Goal: Task Accomplishment & Management: Use online tool/utility

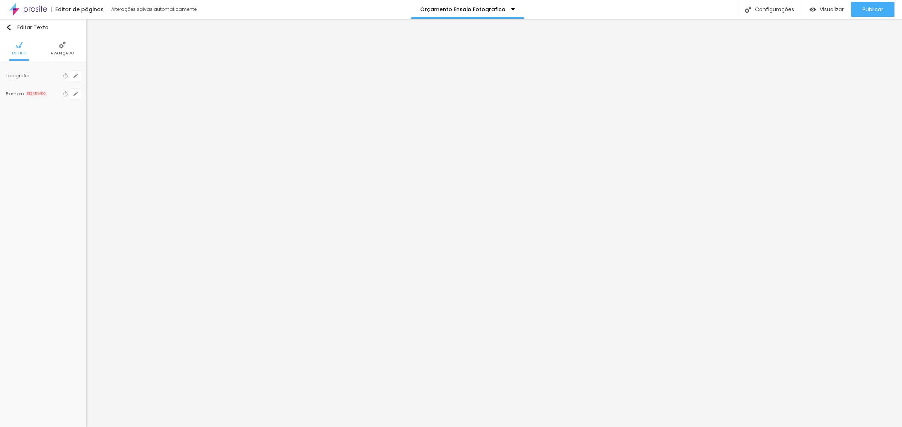
click at [63, 49] on li "Avançado" at bounding box center [62, 48] width 24 height 25
click at [17, 51] on span "Estilo" at bounding box center [19, 53] width 15 height 4
click at [74, 74] on icon "button" at bounding box center [75, 76] width 5 height 5
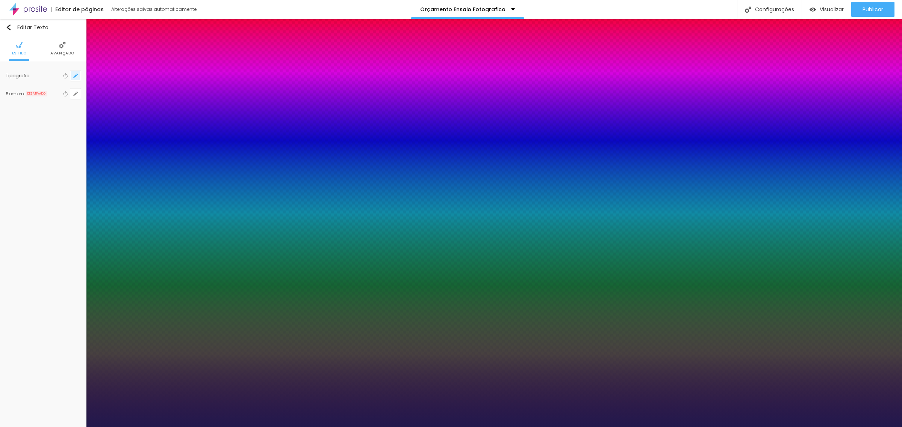
type input "1"
type input "8"
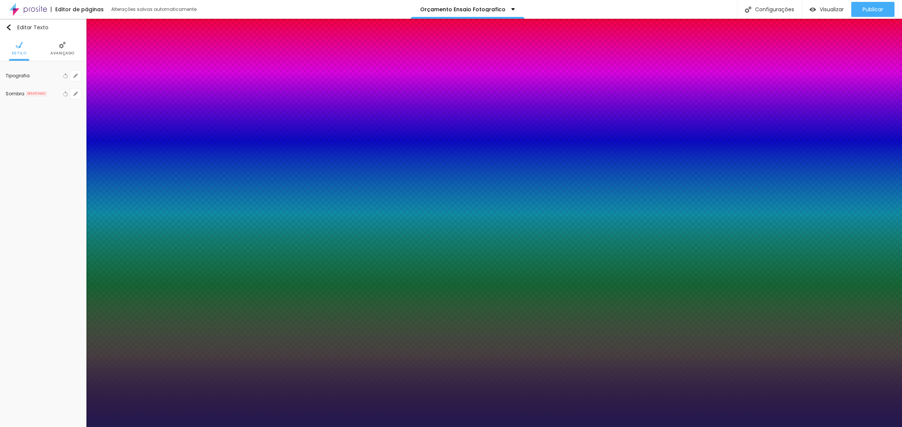
type input "6"
type input "1"
type input "60"
type input "1"
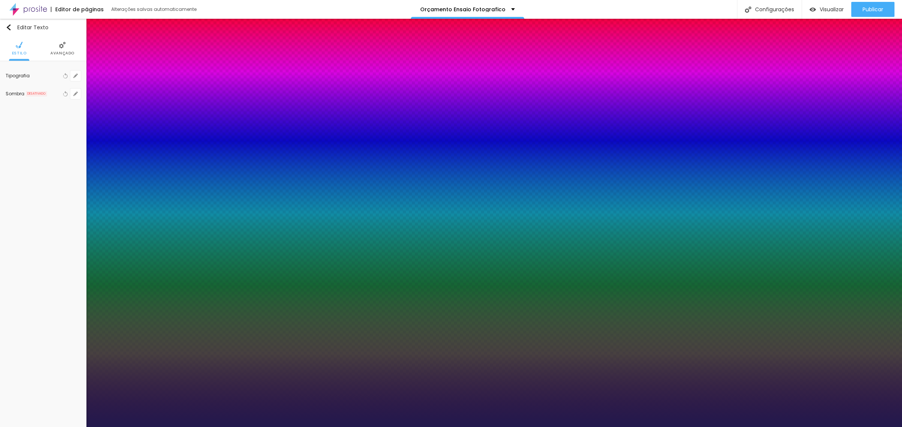
type input "8"
type input "5"
type input "1"
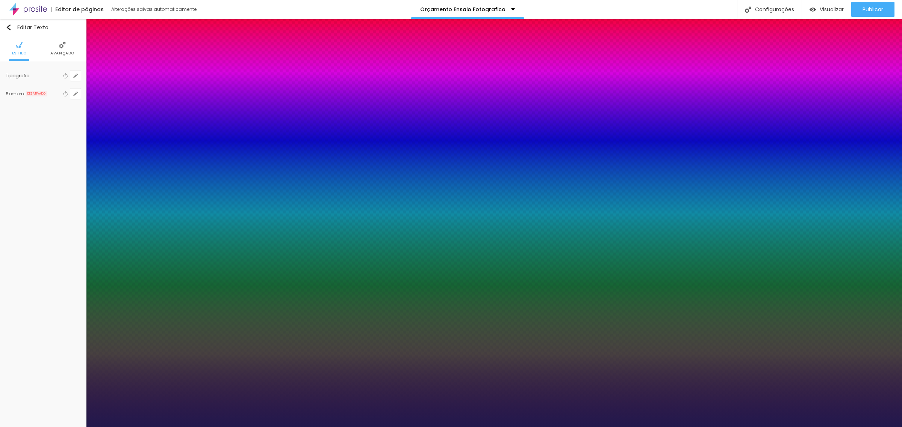
type input "50"
type input "1"
type input "50"
click at [596, 427] on div at bounding box center [451, 427] width 902 height 0
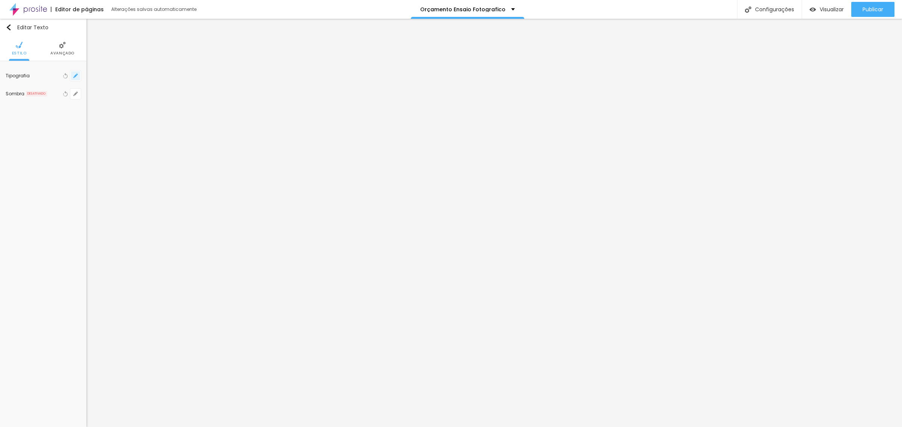
click at [76, 77] on icon "button" at bounding box center [75, 76] width 5 height 5
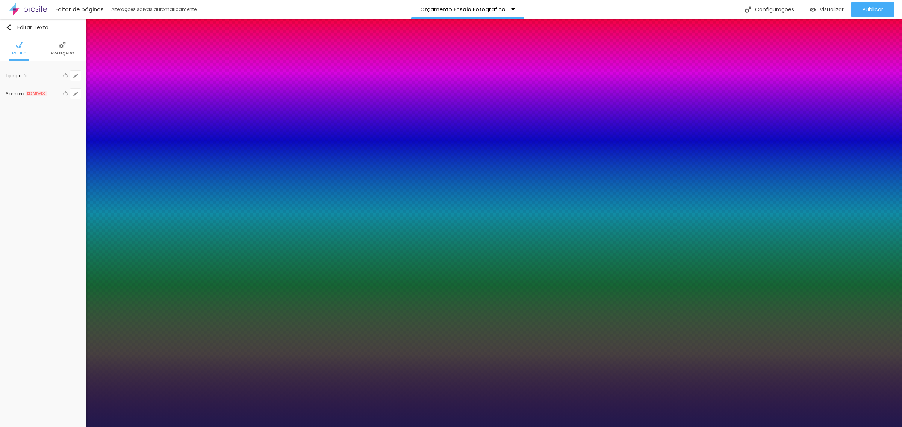
type input "1"
click at [603, 427] on div at bounding box center [451, 427] width 902 height 0
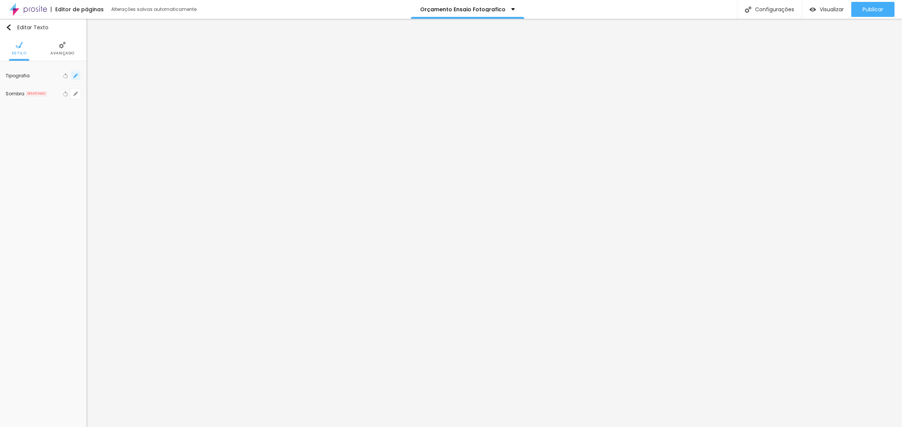
click at [78, 78] on button "button" at bounding box center [75, 76] width 11 height 11
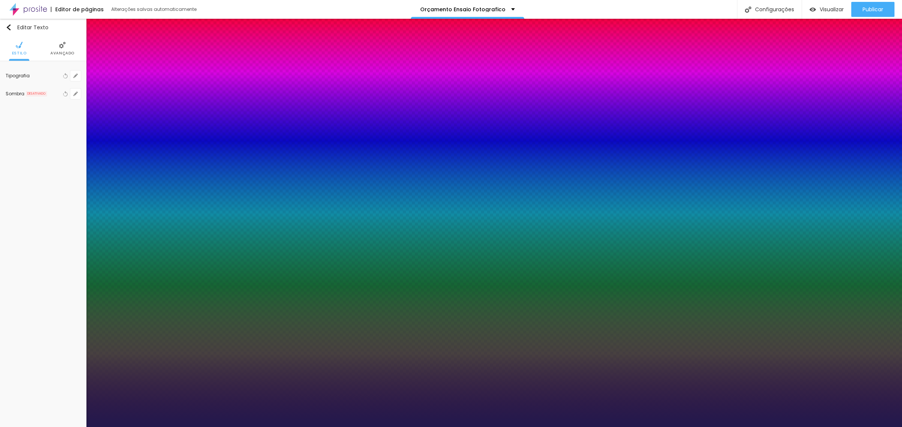
type input "1"
type input "8"
type input "5"
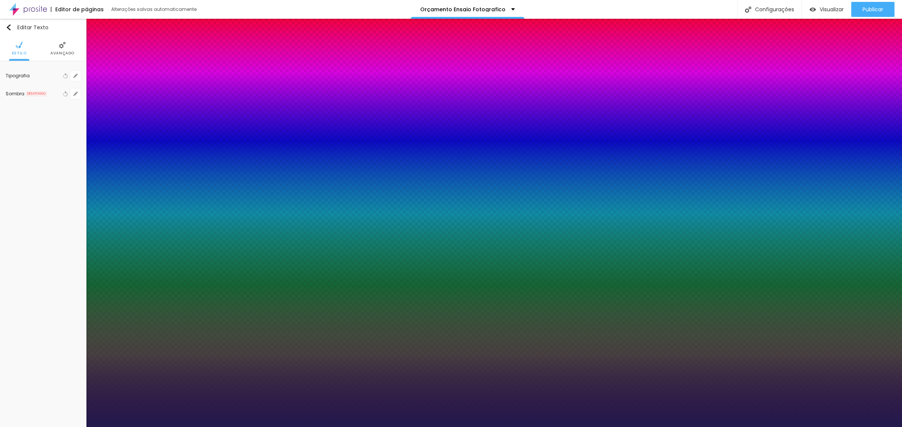
type input "1"
type input "50"
type input "1"
type input "50"
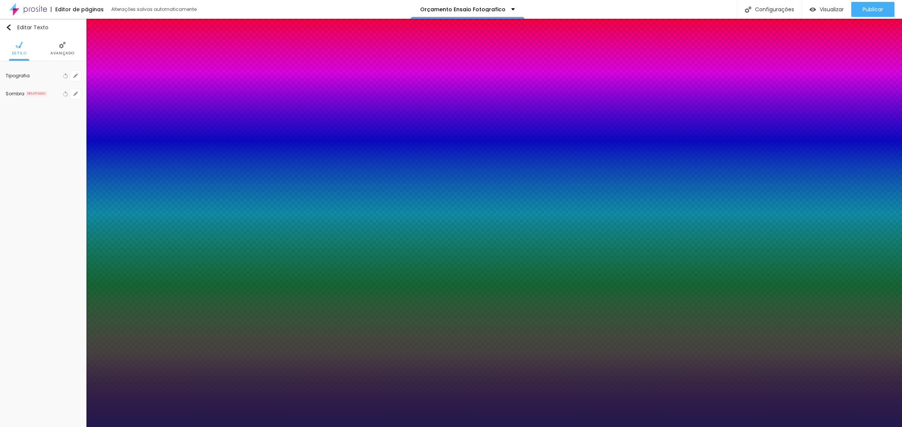
click at [372, 427] on div at bounding box center [451, 427] width 902 height 0
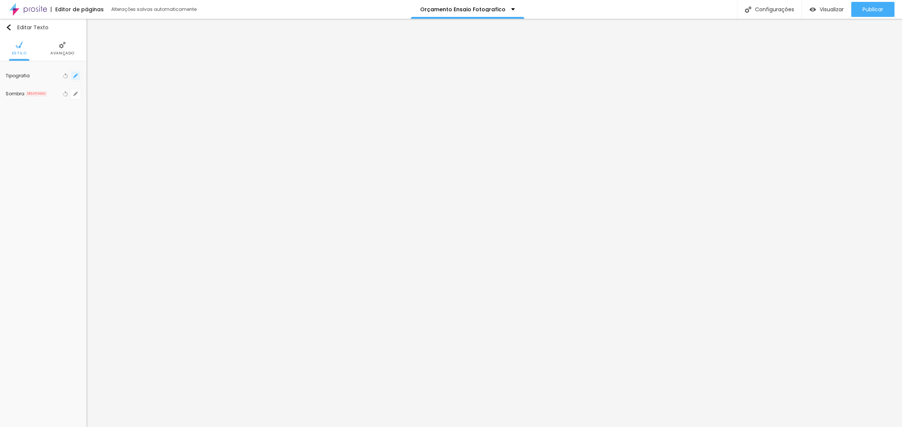
click at [78, 76] on icon "button" at bounding box center [75, 76] width 5 height 5
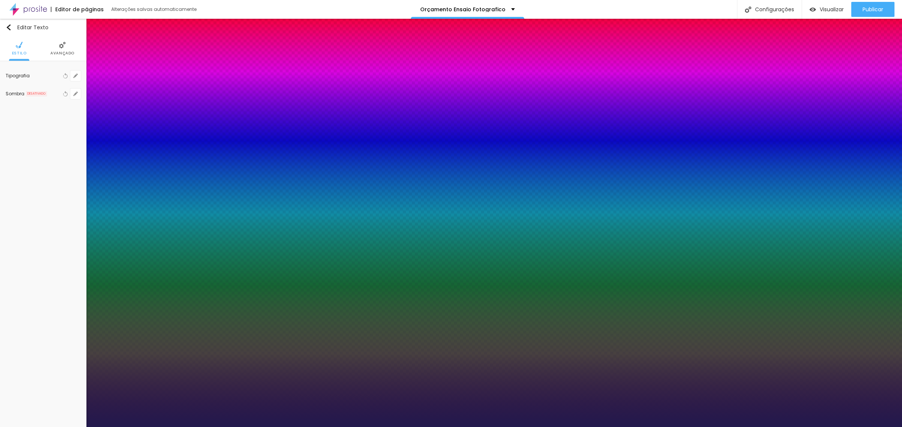
type input "1"
type input "8"
type input "5"
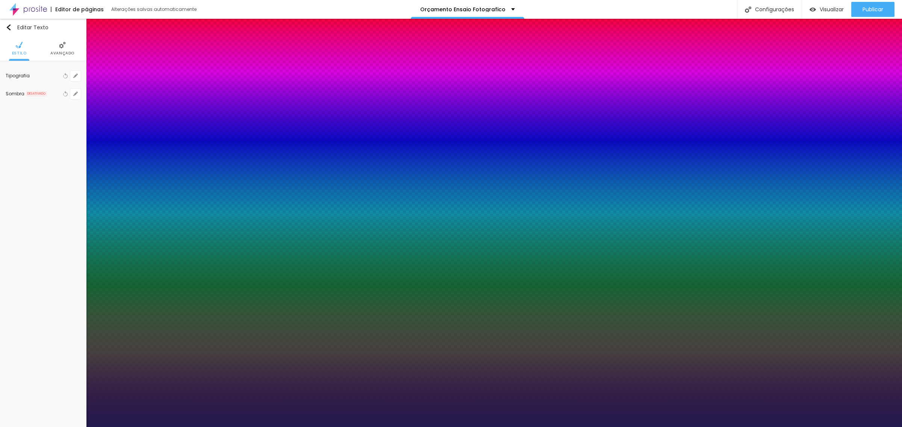
type input "1"
type input "50"
type input "1"
type input "50"
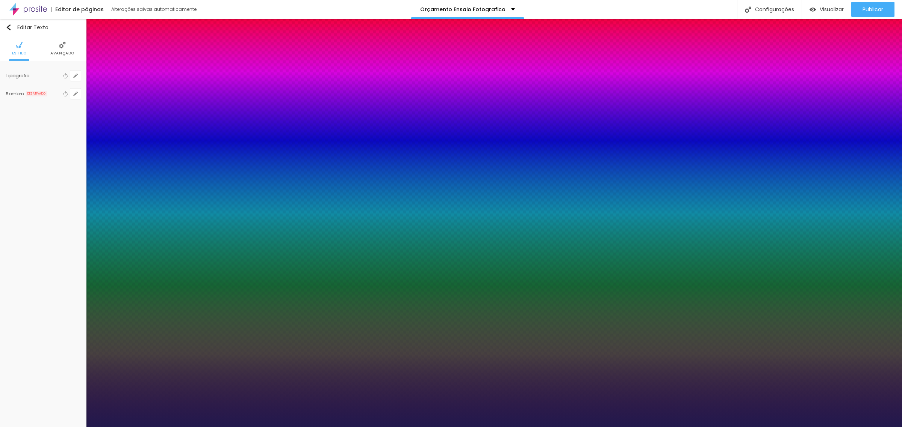
click at [611, 427] on div at bounding box center [451, 427] width 902 height 0
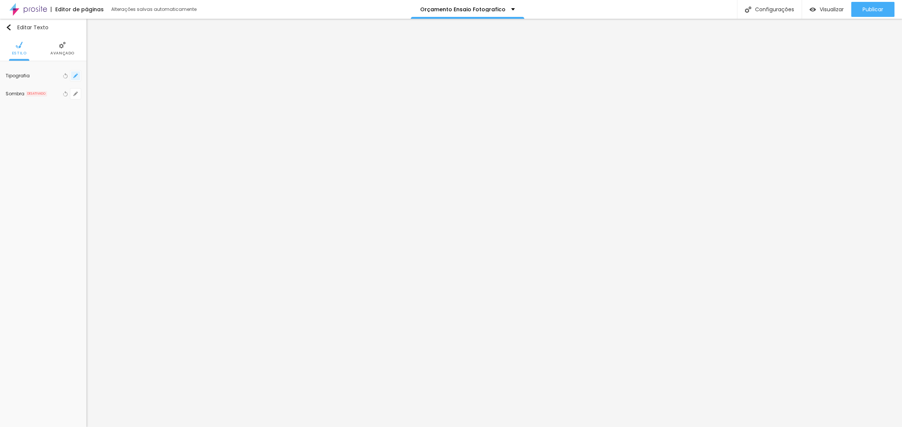
click at [75, 77] on icon "button" at bounding box center [75, 76] width 5 height 5
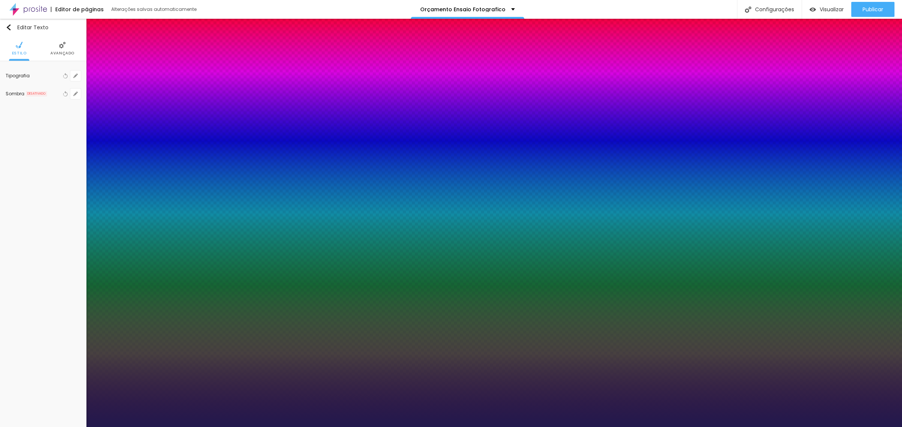
type input "1"
type input "8"
type input "5"
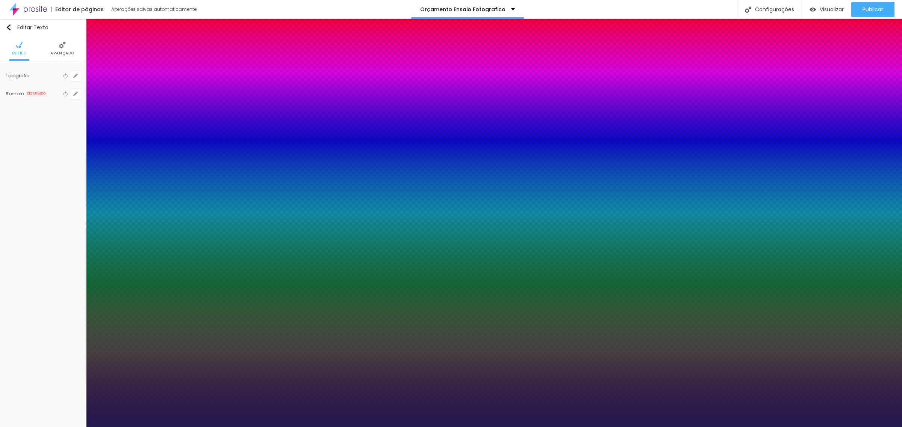
type input "1"
type input "50"
type input "1"
type input "50"
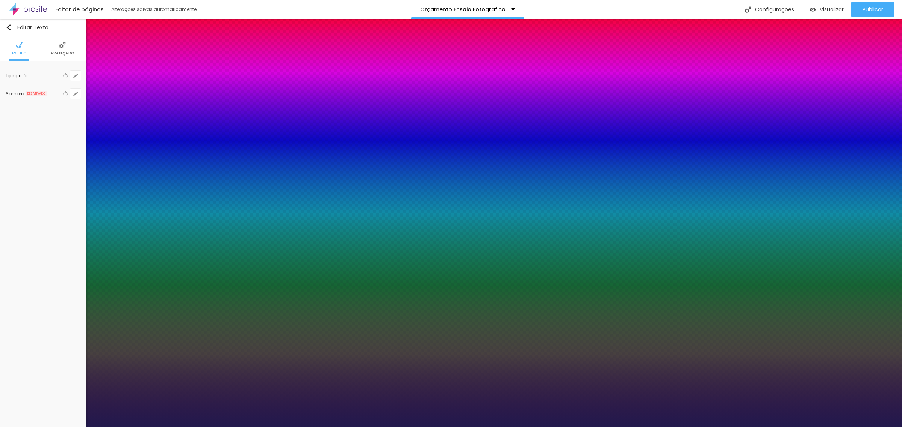
click at [572, 427] on div at bounding box center [451, 427] width 902 height 0
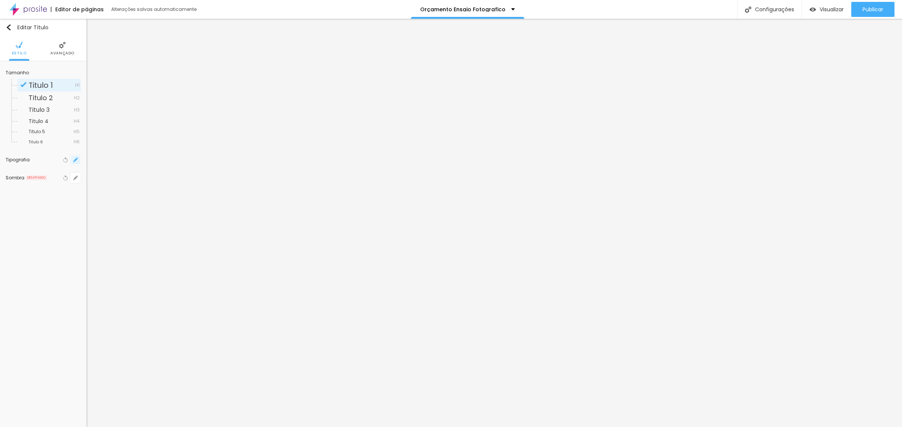
click at [76, 163] on button "button" at bounding box center [75, 160] width 11 height 11
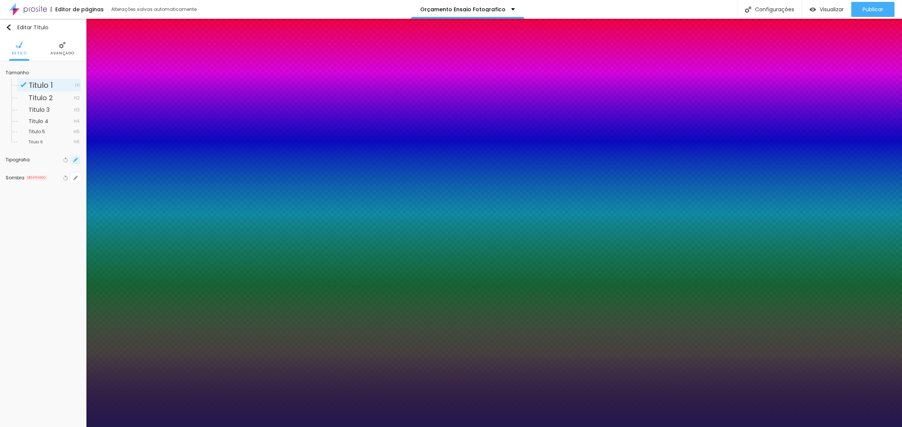
type input "1"
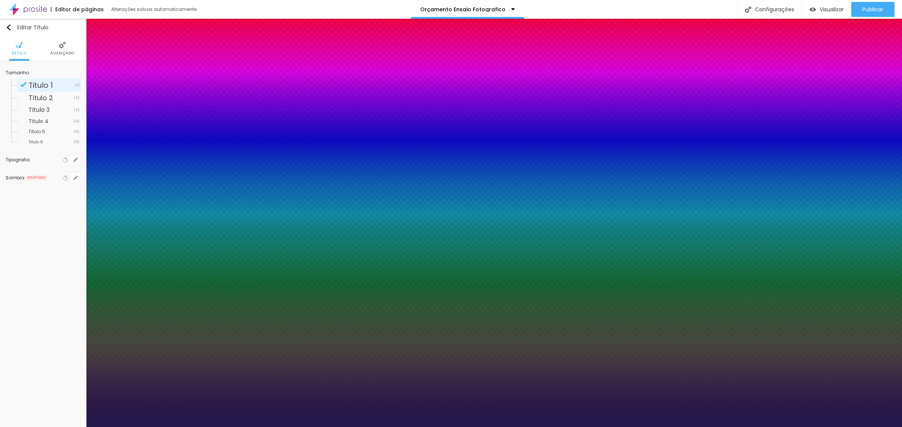
type input "8"
type input "5"
type input "1"
type input "50"
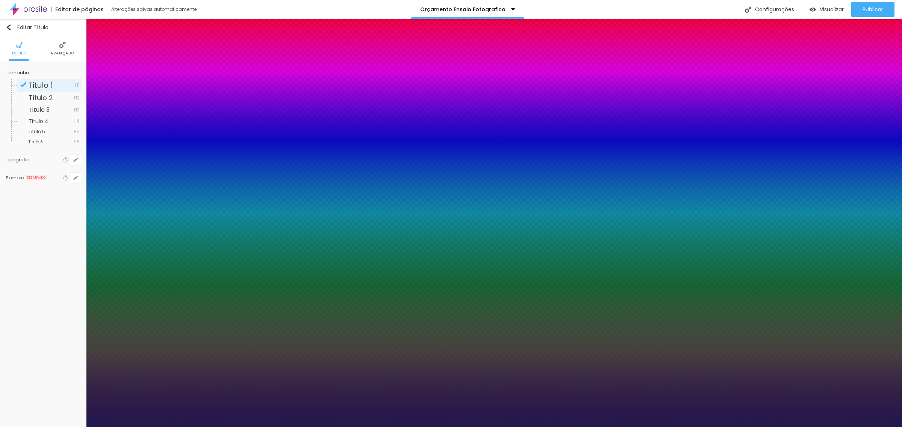
type input "1"
type input "50"
click at [594, 427] on div at bounding box center [451, 427] width 902 height 0
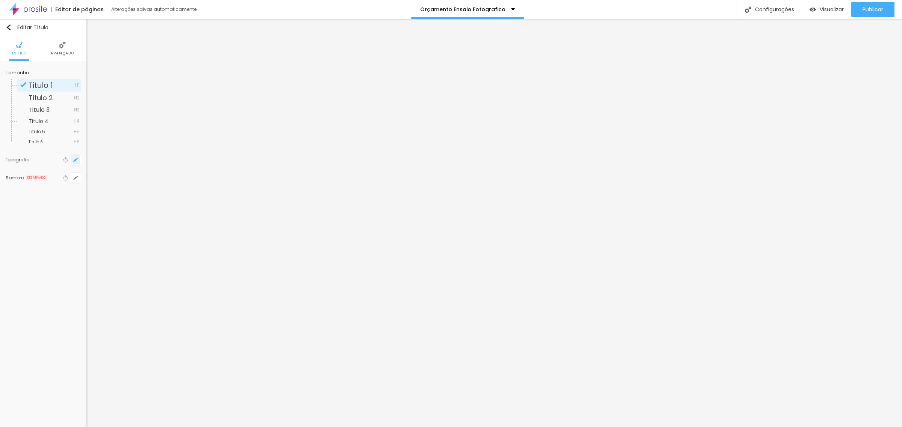
click at [73, 158] on icon "button" at bounding box center [75, 160] width 5 height 5
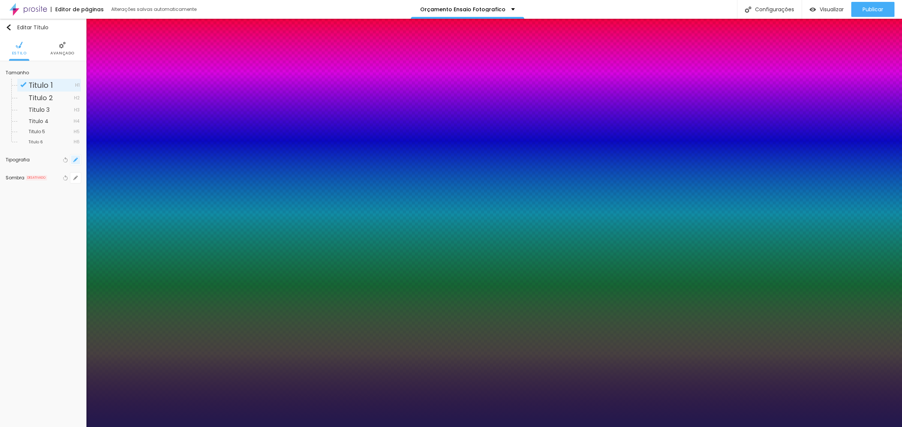
type input "1"
type input "8"
type input "5"
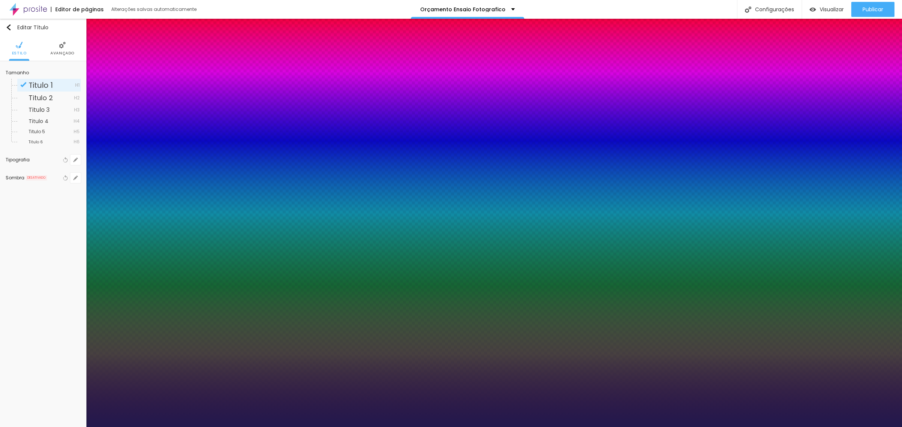
type input "1"
type input "50"
type input "1"
type input "50"
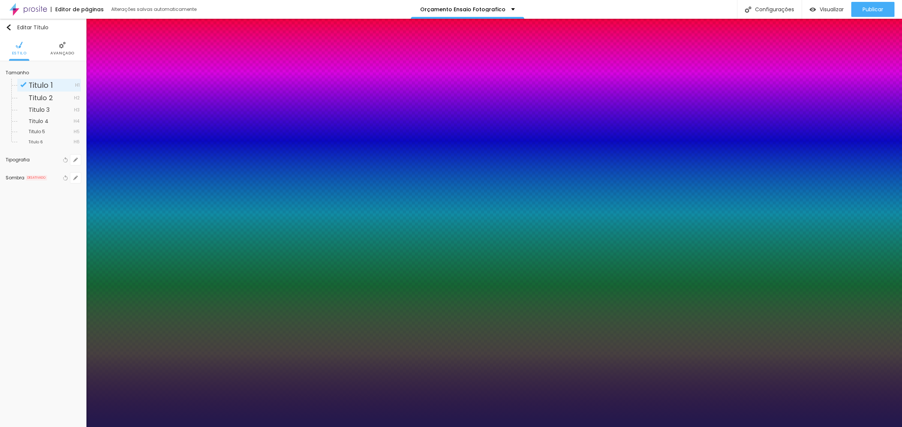
click at [382, 427] on div at bounding box center [451, 427] width 902 height 0
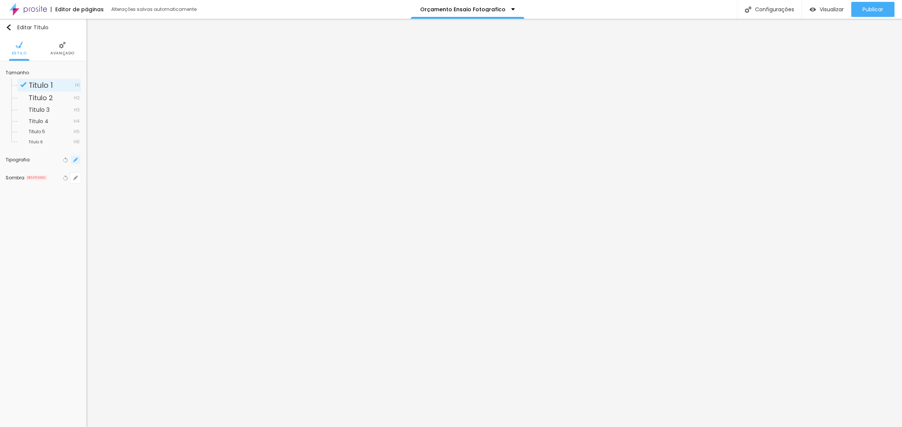
click at [75, 161] on icon "button" at bounding box center [75, 160] width 3 height 3
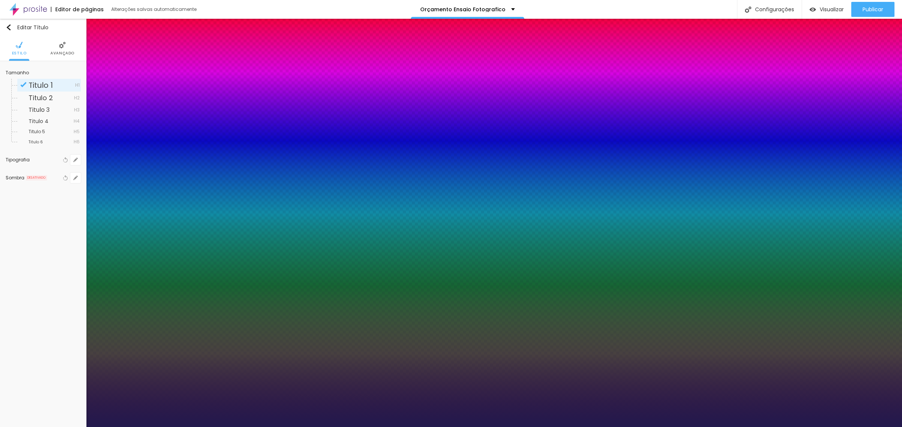
type input "1"
type input "8"
type input "5"
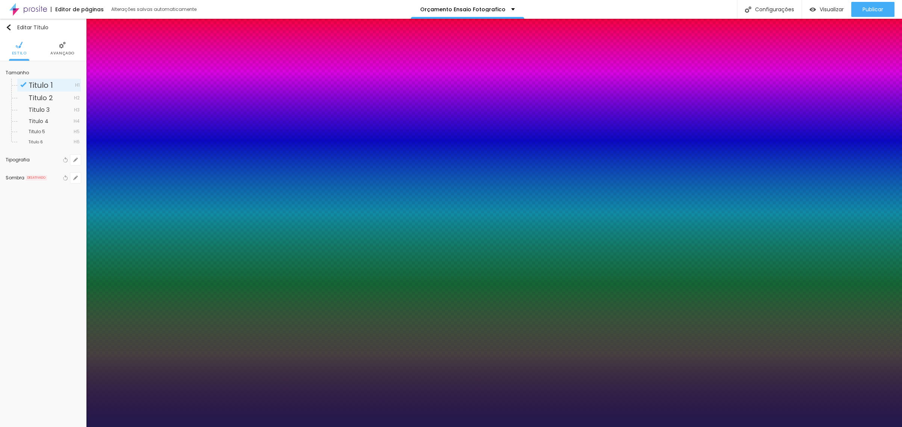
type input "1"
type input "50"
type input "1"
type input "50"
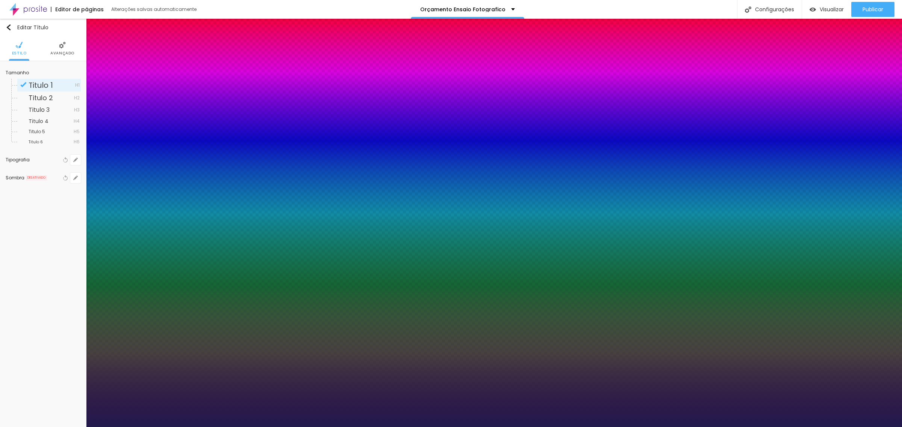
click at [598, 427] on div at bounding box center [451, 427] width 902 height 0
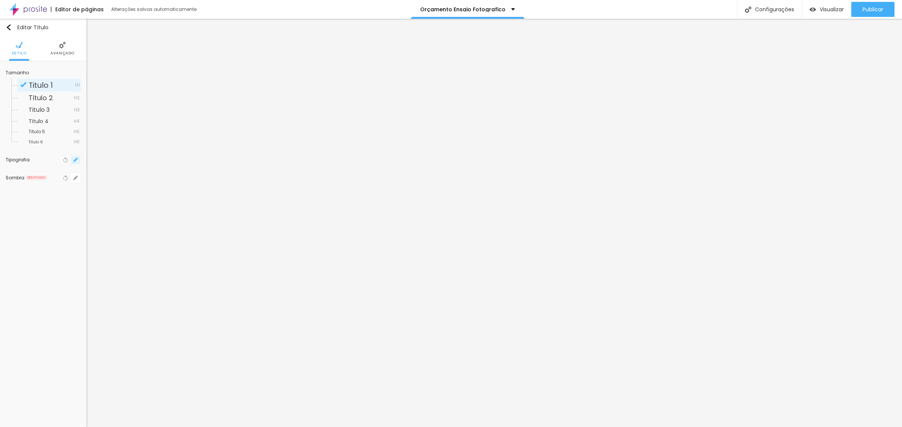
click at [76, 161] on icon "button" at bounding box center [75, 160] width 5 height 5
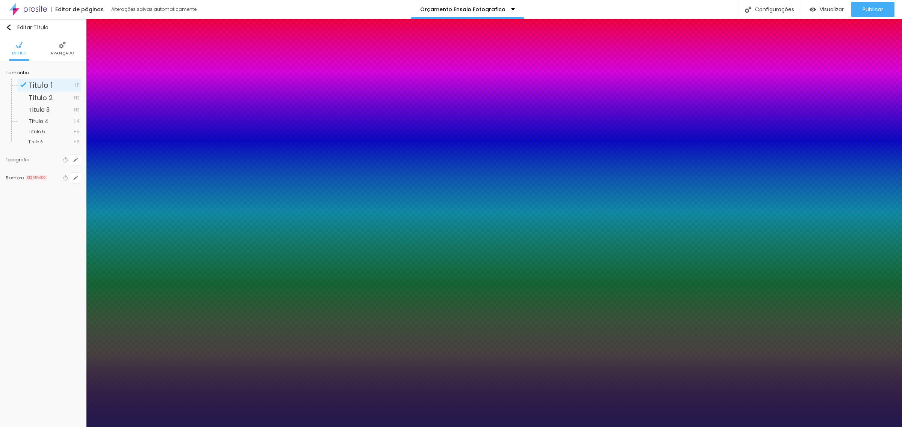
type input "1"
type input "8"
type input "5"
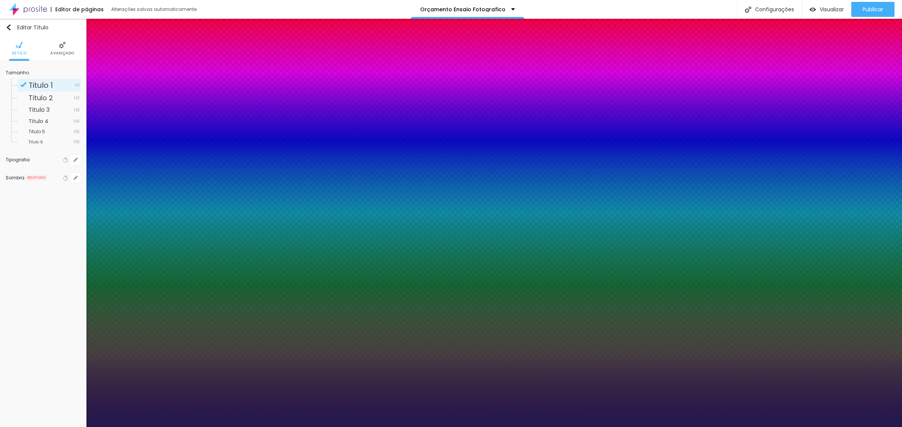
type input "1"
type input "50"
type input "1"
type input "50"
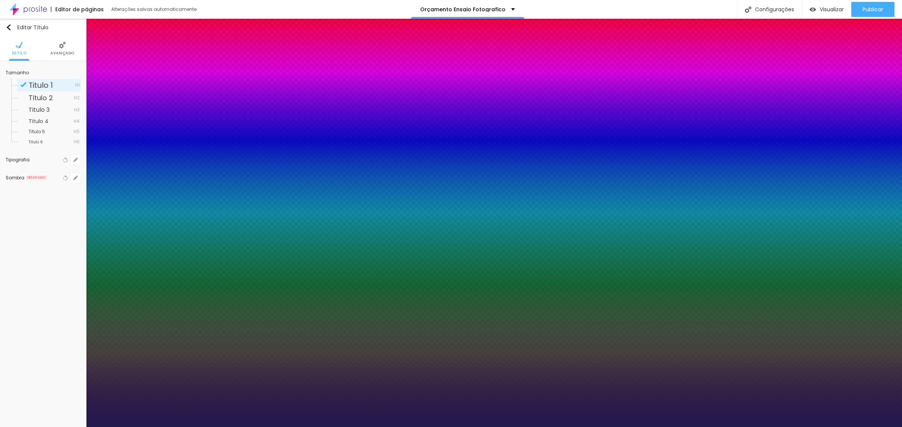
click at [662, 427] on div at bounding box center [451, 427] width 902 height 0
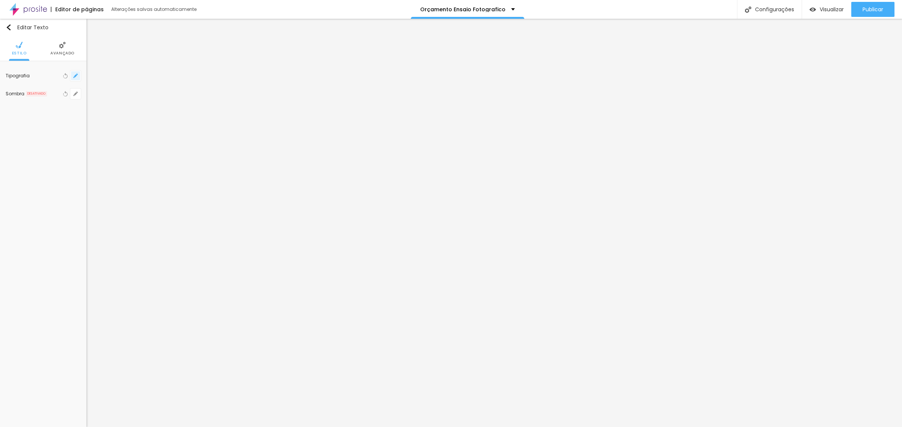
click at [74, 74] on icon "button" at bounding box center [75, 76] width 5 height 5
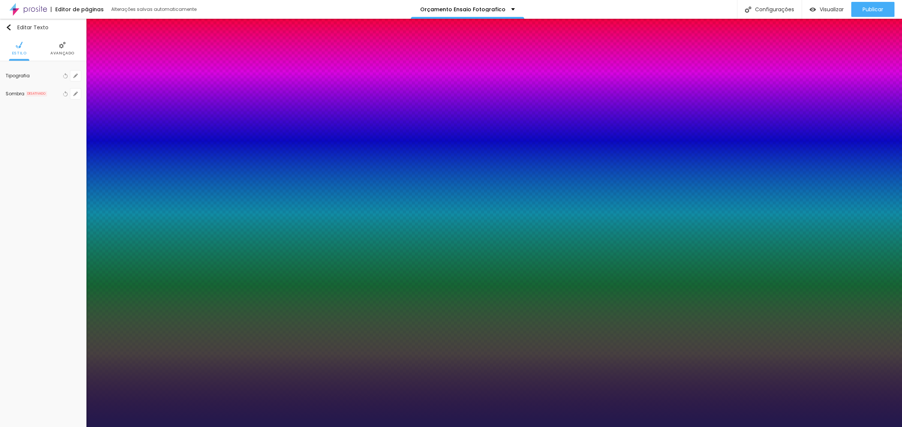
type input "1"
type input "8"
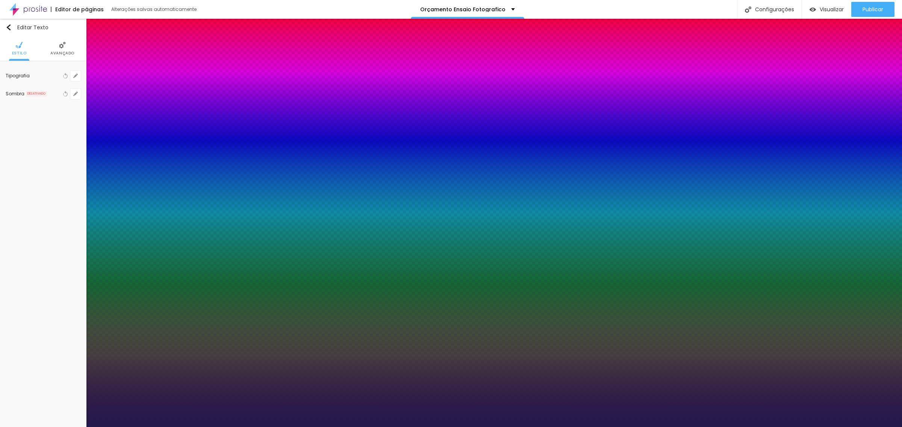
type input "5"
type input "1"
type input "50"
type input "1"
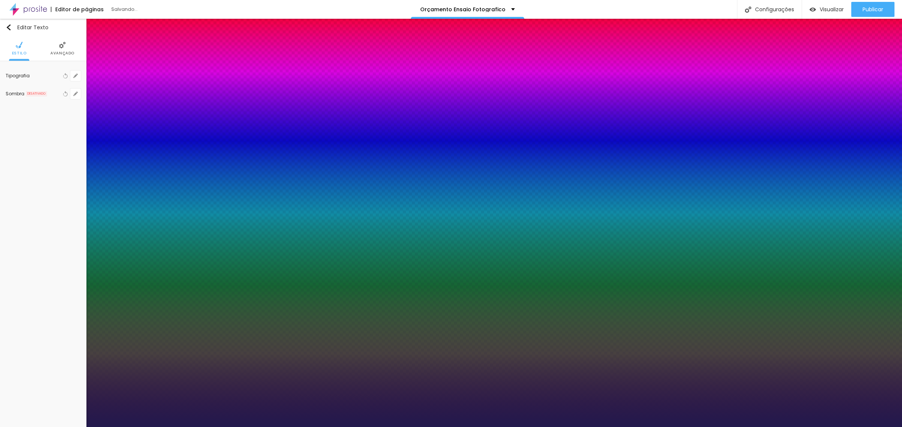
type input "50"
click at [522, 427] on div at bounding box center [451, 427] width 902 height 0
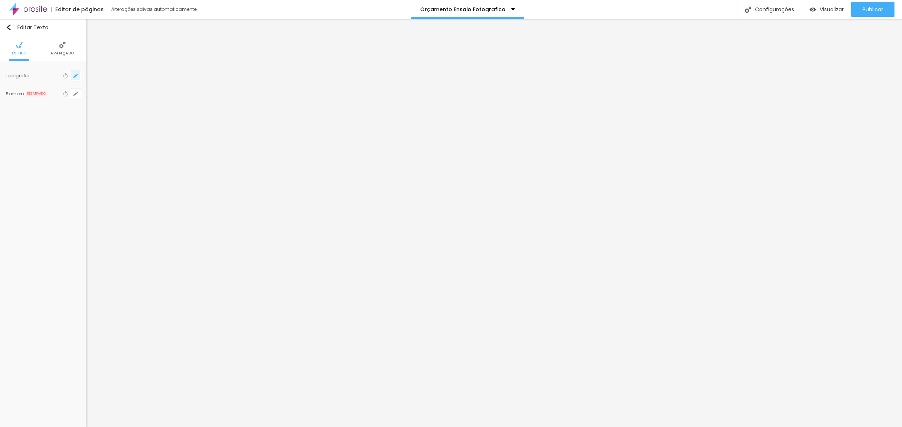
click at [76, 74] on icon "button" at bounding box center [75, 75] width 3 height 3
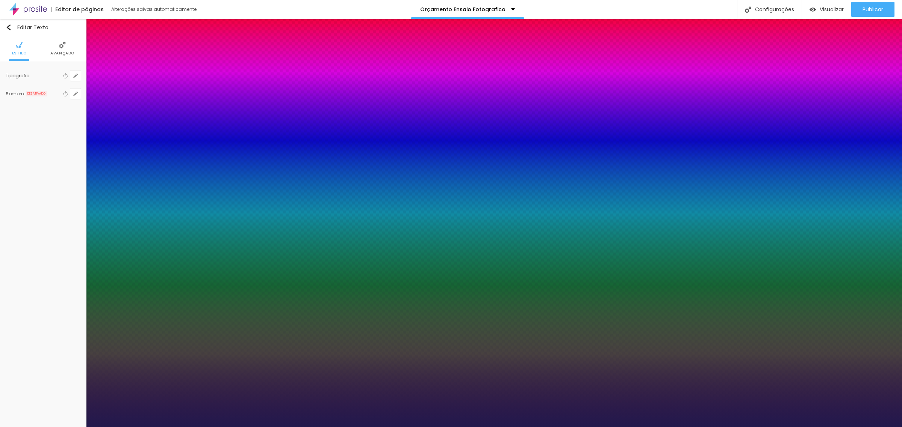
type input "1"
type input "8"
type input "2"
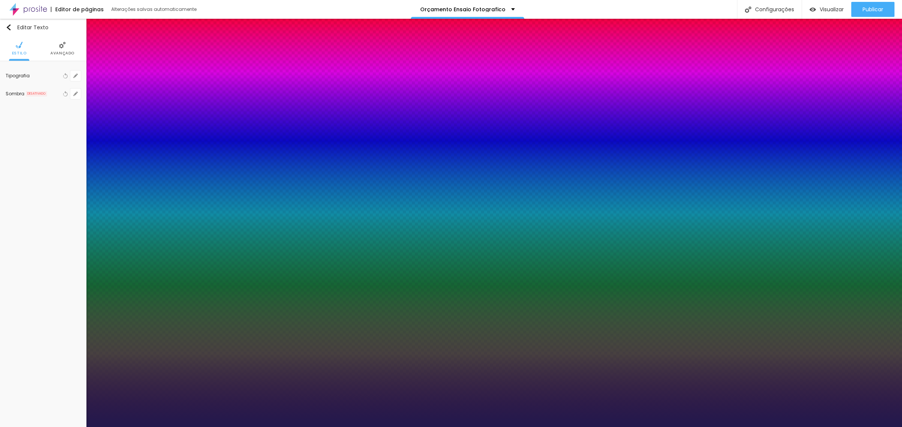
type input "1"
type input "8"
type input "1"
type input "25"
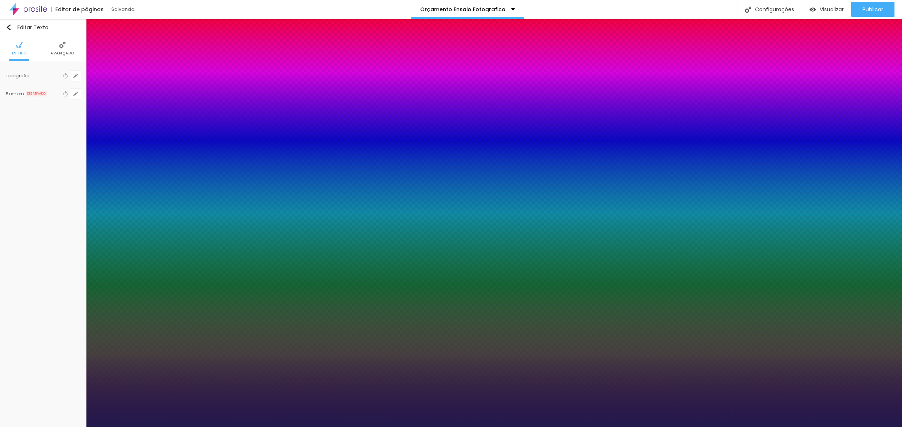
type input "1"
type input "25"
click at [478, 427] on div at bounding box center [451, 427] width 902 height 0
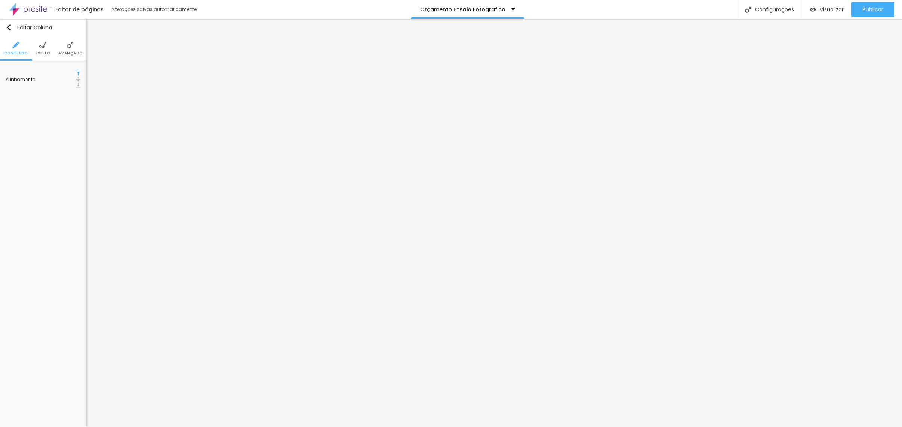
click at [41, 48] on img at bounding box center [42, 45] width 7 height 7
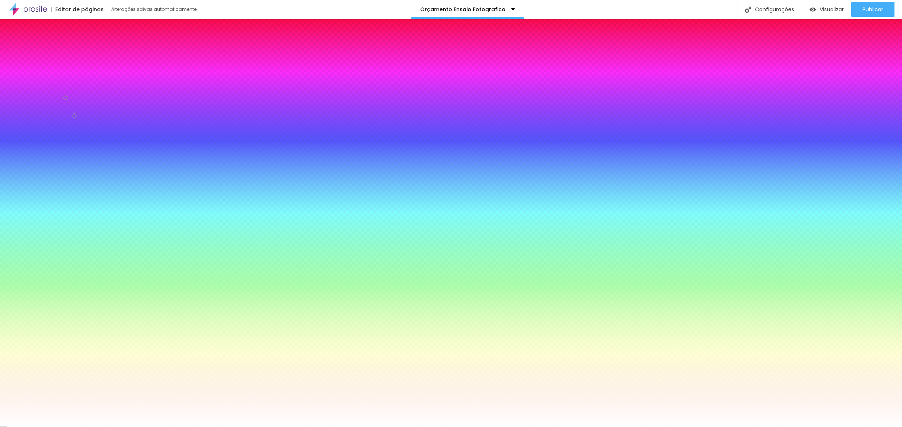
click at [57, 81] on input "#FFFFFF" at bounding box center [51, 85] width 90 height 8
click at [53, 81] on div at bounding box center [43, 81] width 75 height 0
click at [67, 113] on div at bounding box center [451, 213] width 902 height 427
type input "#F6FFFF"
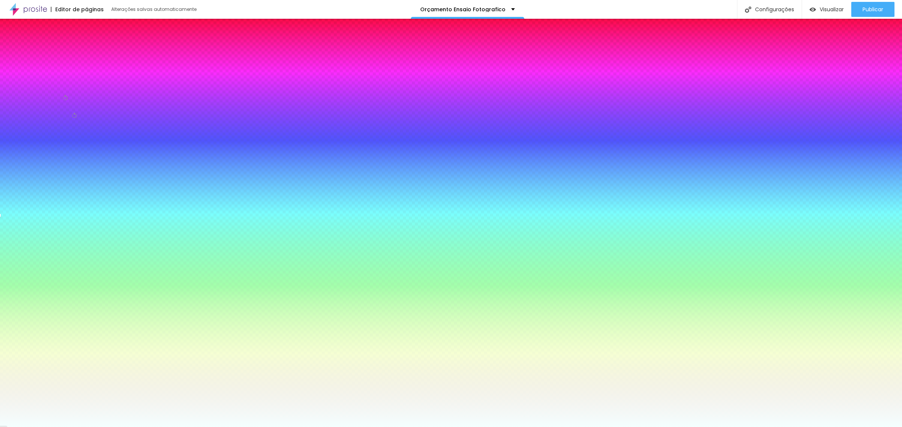
drag, startPoint x: 14, startPoint y: 86, endPoint x: 14, endPoint y: 78, distance: 8.3
click at [14, 78] on div "Cor de fundo Voltar ao padrão #F6FFFF" at bounding box center [43, 78] width 75 height 22
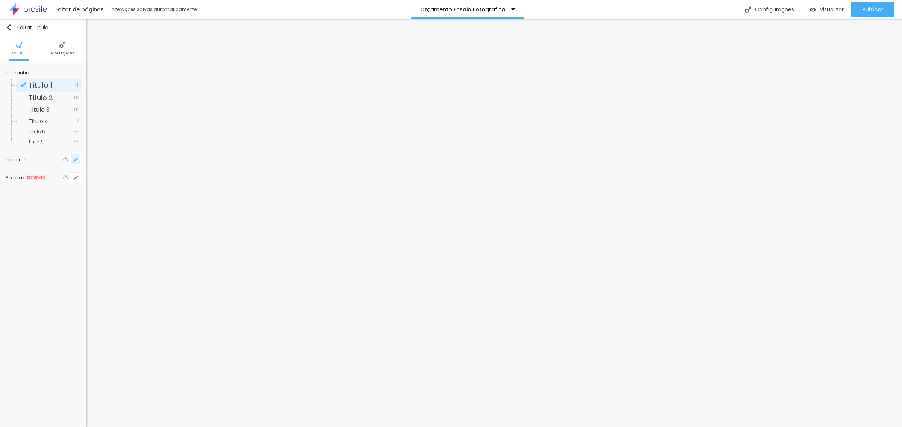
click at [77, 160] on icon "button" at bounding box center [75, 160] width 5 height 5
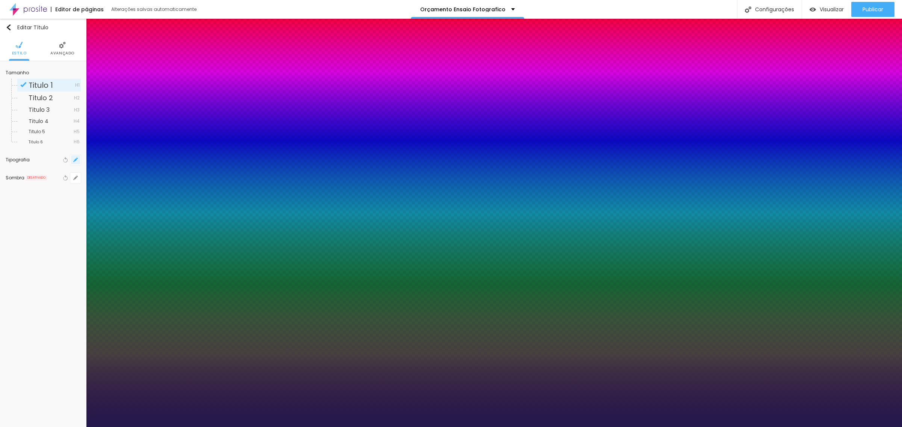
type input "1"
select select "Martel-Regular"
type input "1"
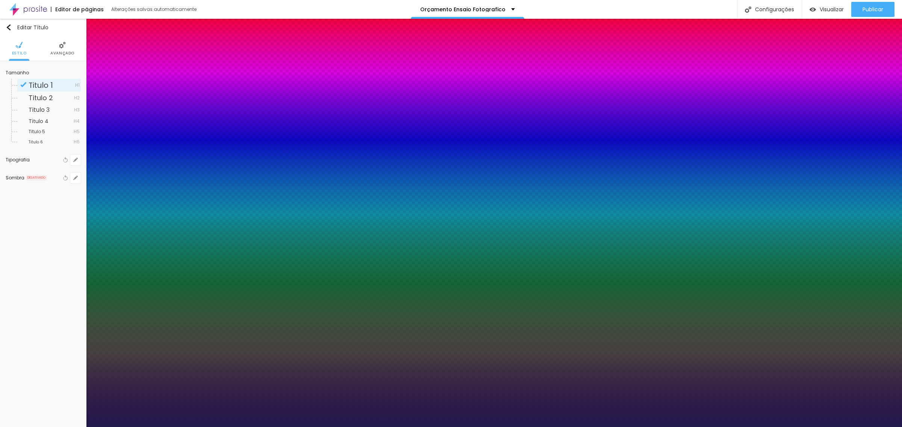
click at [440, 427] on div at bounding box center [451, 427] width 902 height 0
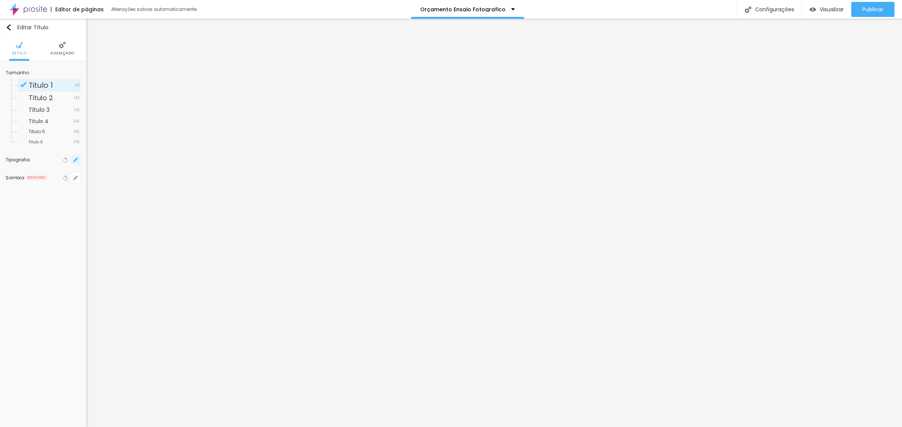
click at [75, 162] on icon "button" at bounding box center [75, 160] width 5 height 5
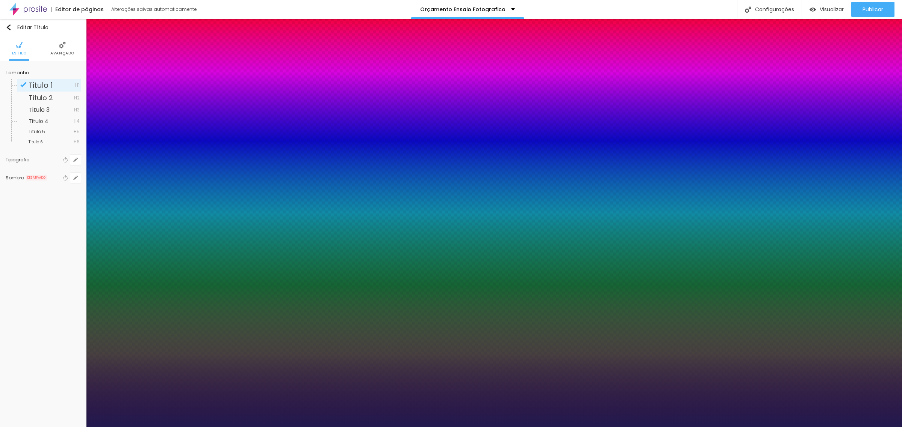
type input "1"
click at [572, 427] on div at bounding box center [451, 427] width 902 height 0
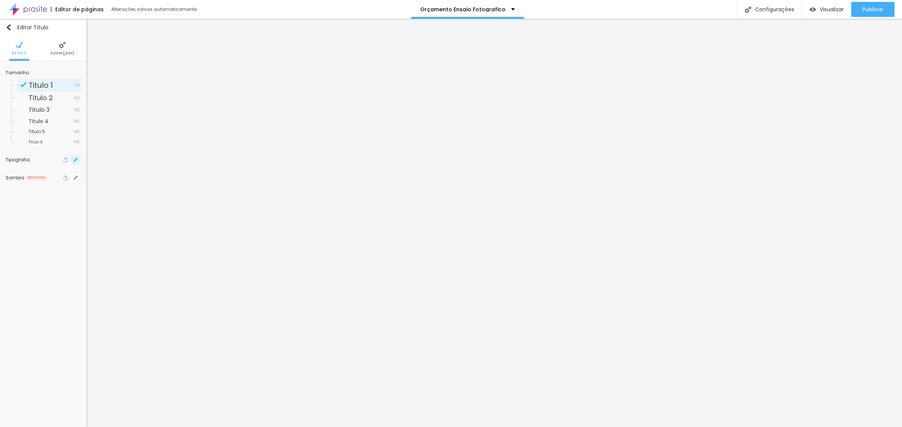
click at [76, 160] on icon "button" at bounding box center [75, 160] width 3 height 3
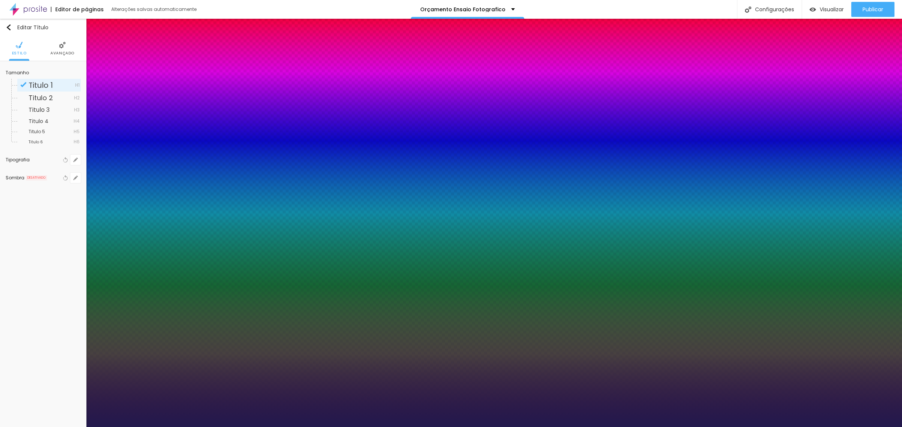
type input "1"
click at [532, 427] on div at bounding box center [451, 427] width 902 height 0
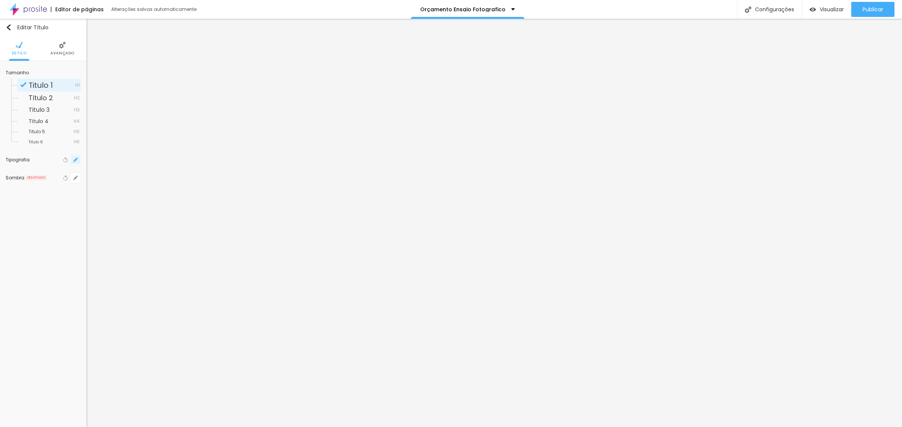
click at [78, 157] on button "button" at bounding box center [75, 160] width 11 height 11
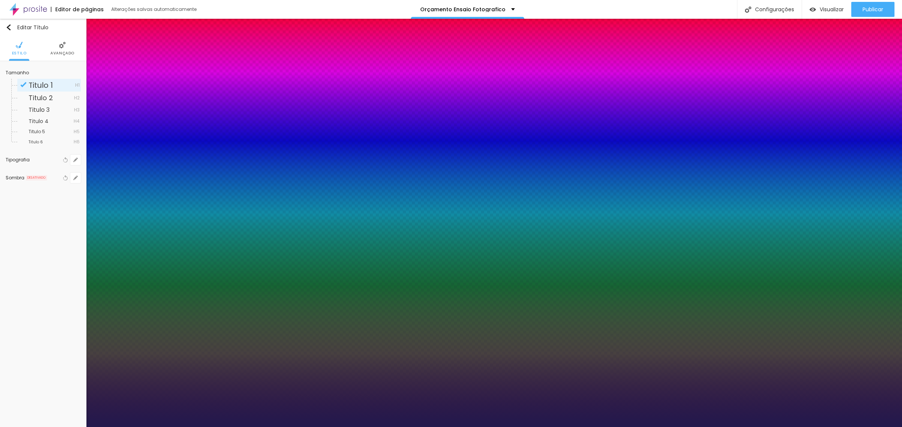
type input "1"
select select "Martel-Light"
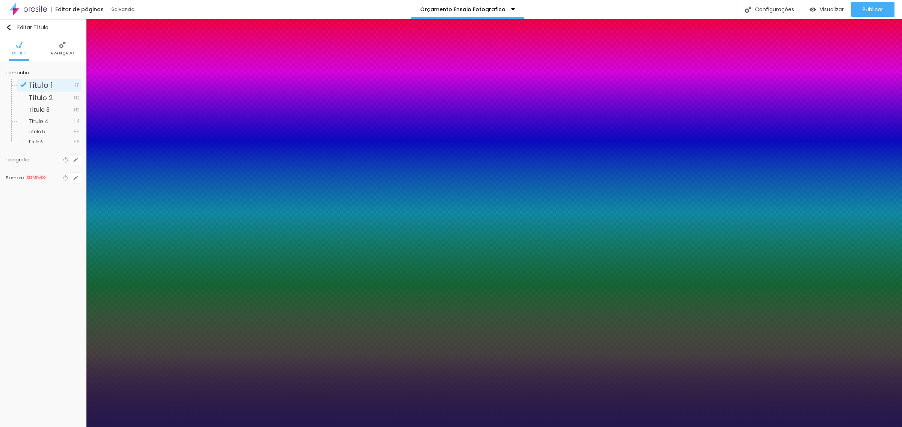
type input "1"
select select "Martel-Bold"
type input "1"
click at [624, 427] on div at bounding box center [451, 427] width 902 height 0
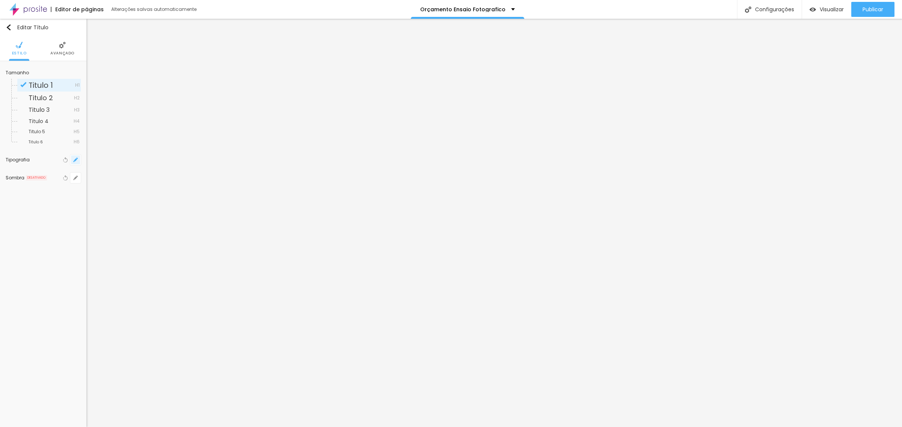
click at [74, 158] on icon "button" at bounding box center [75, 160] width 5 height 5
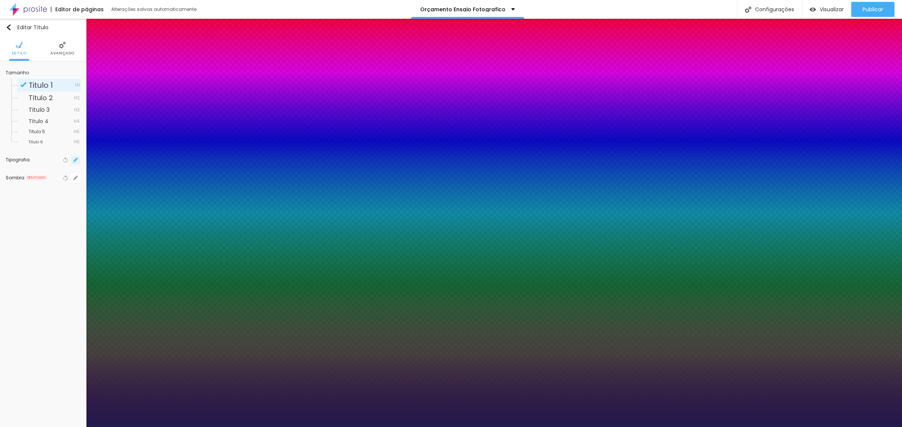
type input "1"
select select "MajorMonoDisplay-Regular"
type input "1"
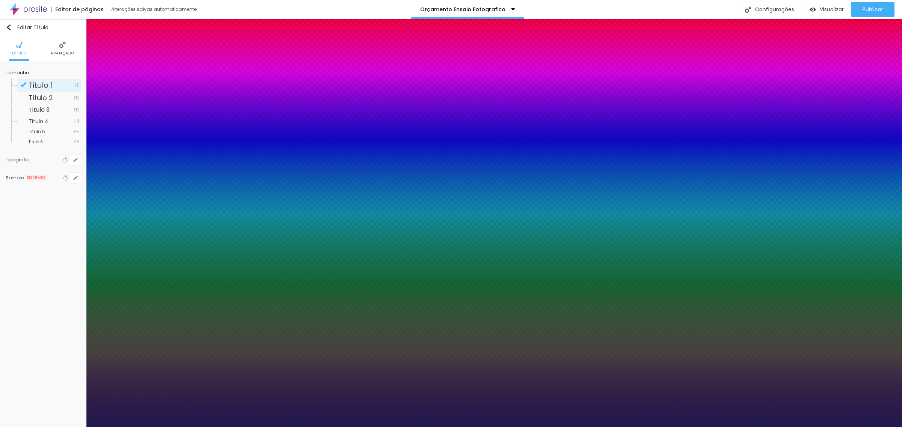
select select "Magra-Regular"
type input "1"
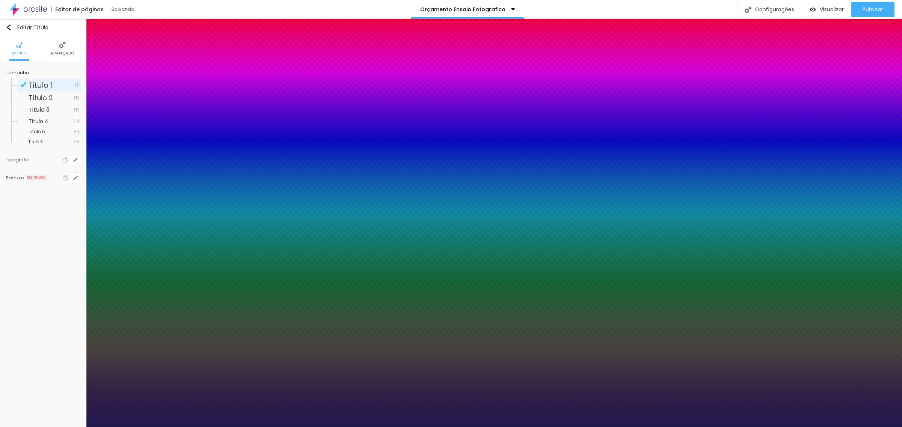
click at [296, 427] on div at bounding box center [451, 427] width 902 height 0
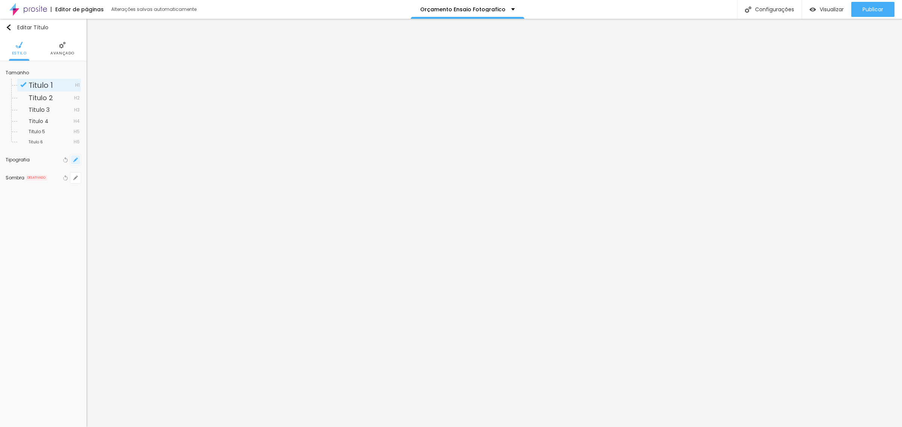
click at [76, 160] on icon "button" at bounding box center [75, 160] width 3 height 3
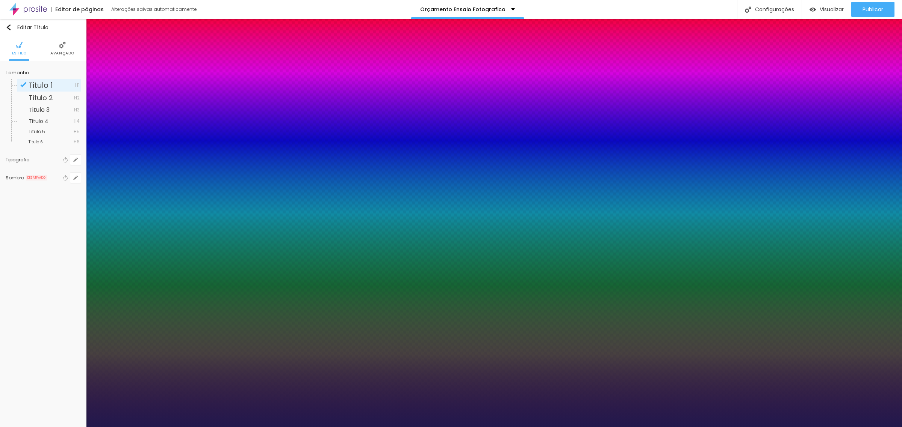
type input "1"
select select "Martel-Regular"
type input "1"
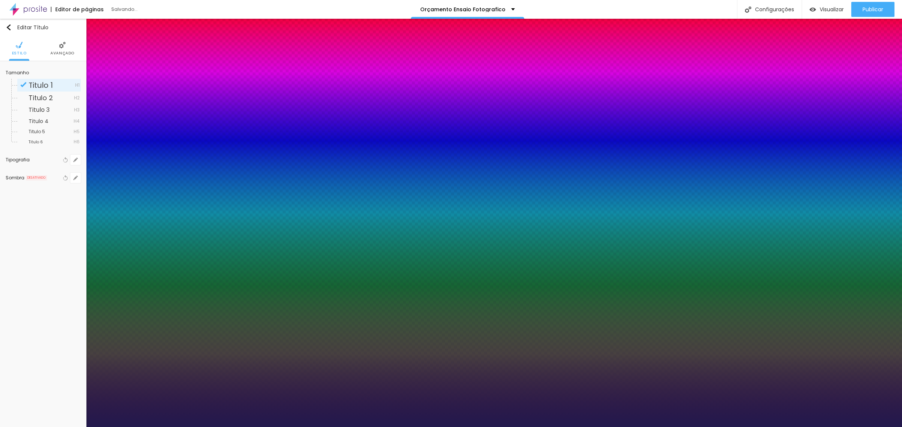
click at [606, 427] on div at bounding box center [451, 427] width 902 height 0
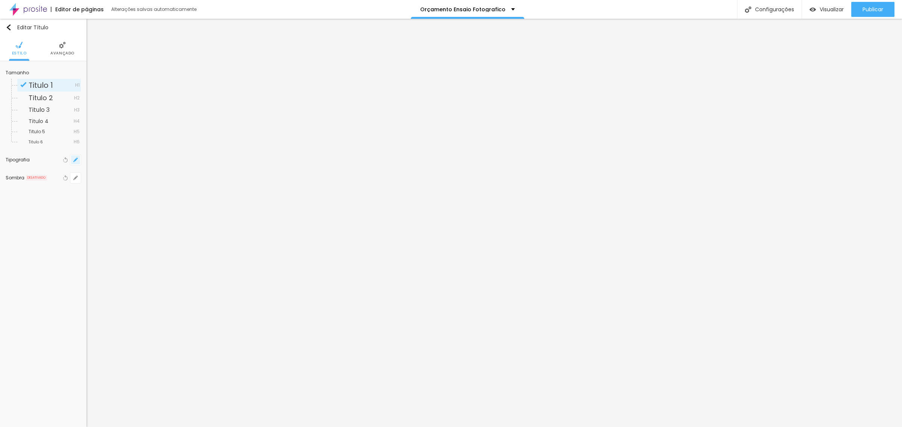
click at [76, 163] on button "button" at bounding box center [75, 160] width 11 height 11
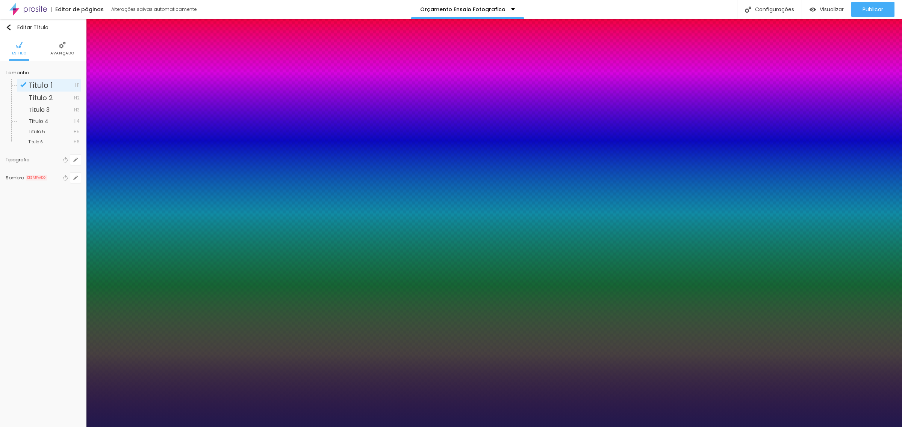
type input "1"
type input "8"
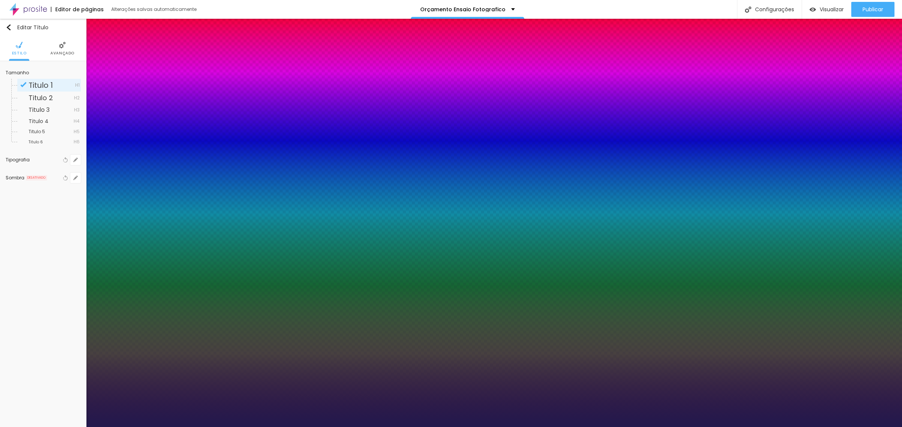
type input "4"
type input "1"
type input "45"
type input "1"
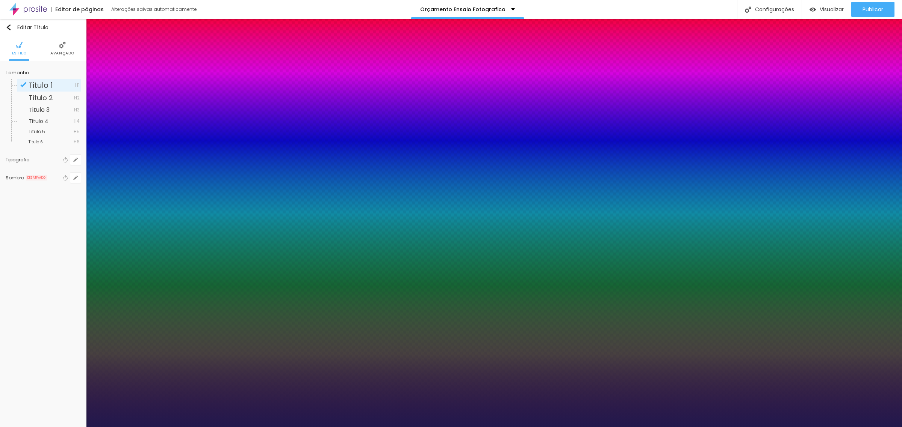
type input "100"
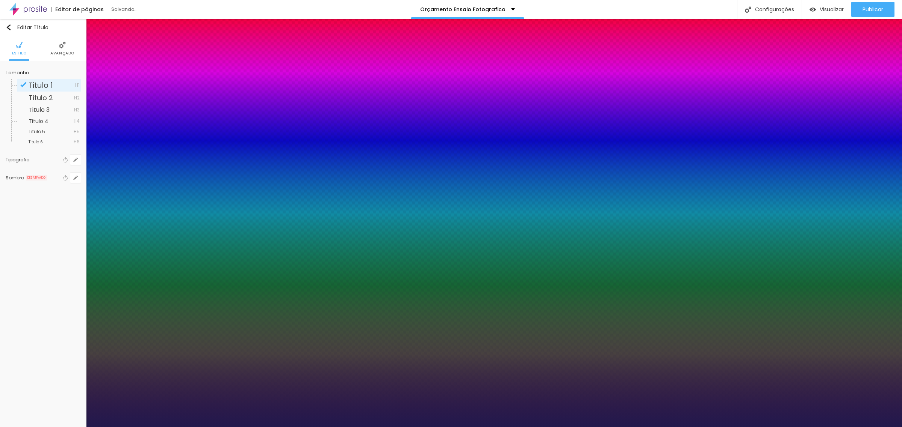
type input "1"
type input "8"
type input "4"
type input "1"
type input "45"
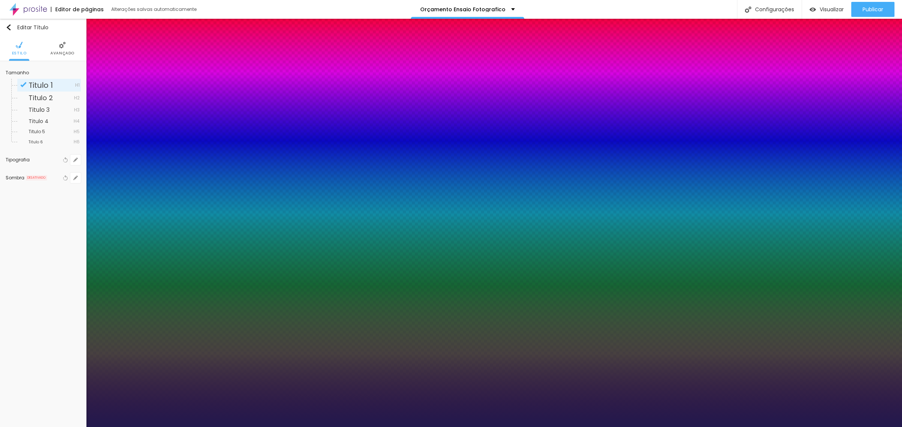
type input "45"
type input "1"
type input "45"
type input "1"
click at [592, 427] on div at bounding box center [451, 427] width 902 height 0
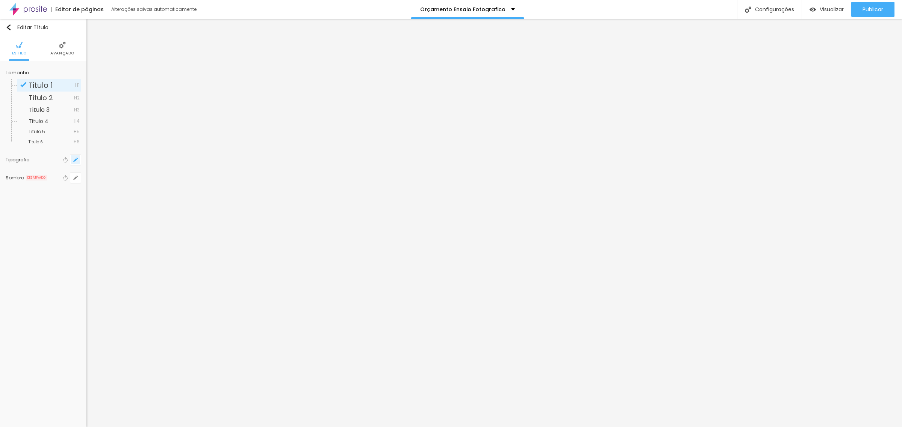
click at [75, 162] on icon "button" at bounding box center [75, 160] width 5 height 5
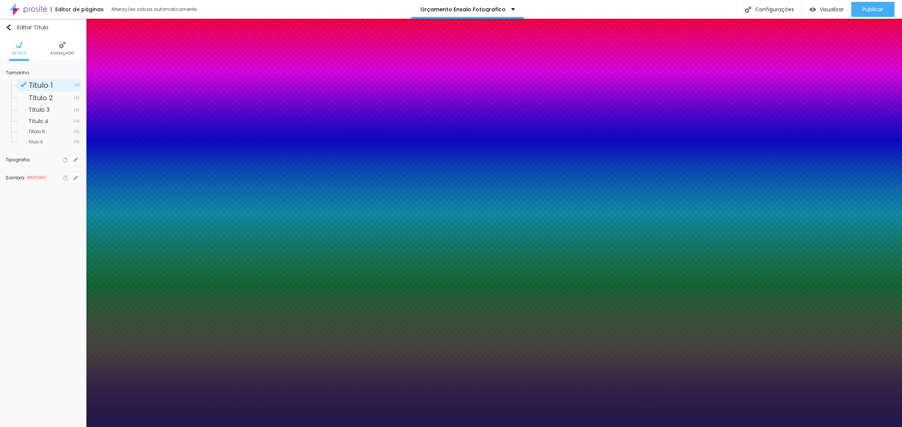
type input "1"
type input "8"
type input "4"
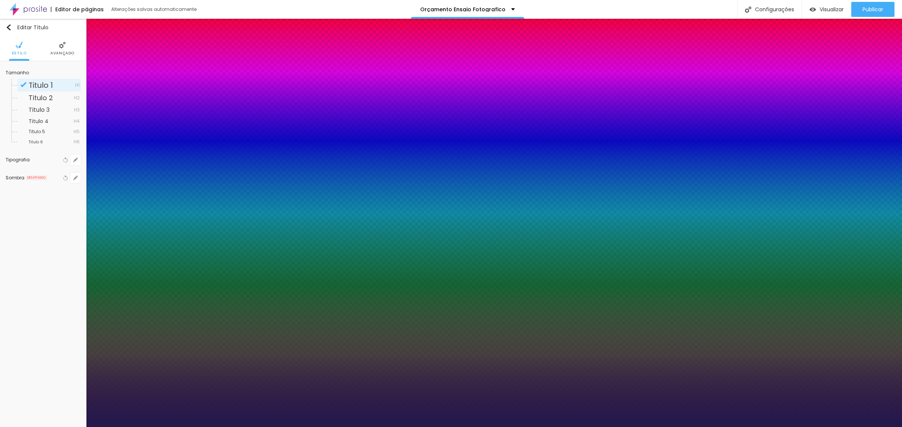
type input "1"
type input "45"
type input "1"
type input "45"
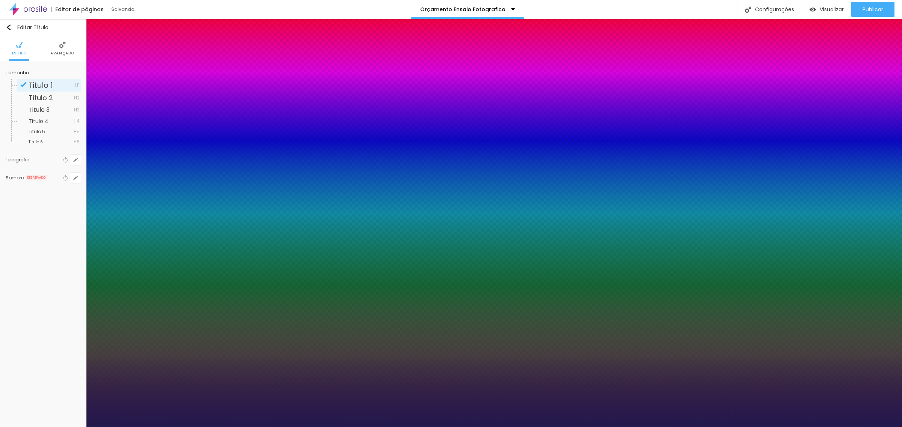
click at [455, 427] on div at bounding box center [451, 427] width 902 height 0
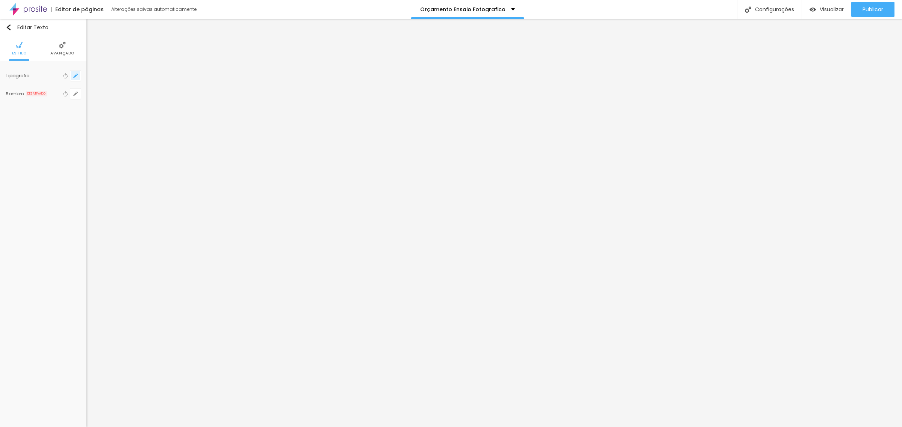
click at [72, 76] on button "button" at bounding box center [75, 76] width 11 height 11
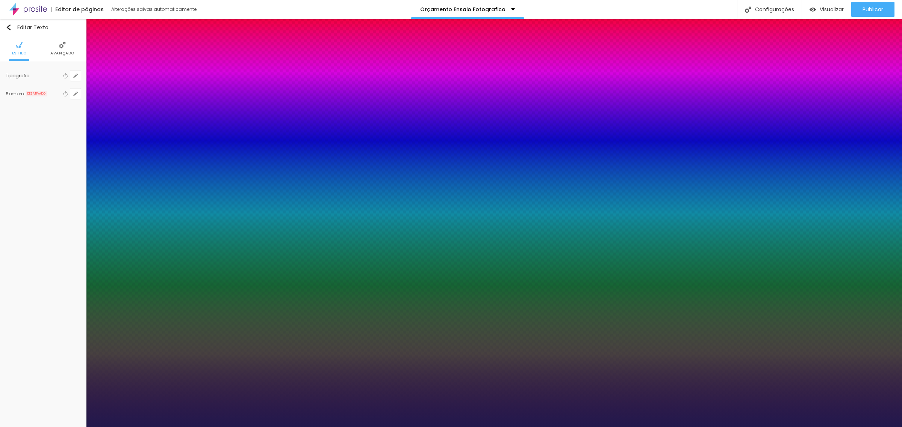
type input "1"
select select "Martel-Bold"
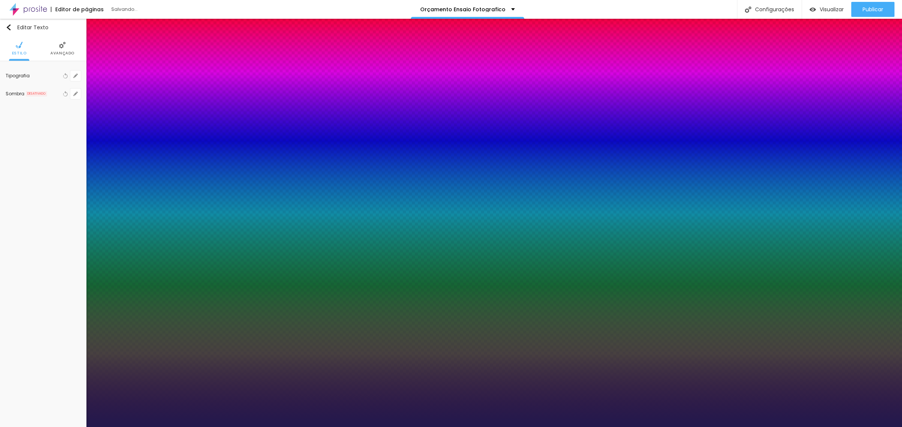
type input "1"
select select "MarckScript-Regular"
type input "1"
select select "Martel-Bold"
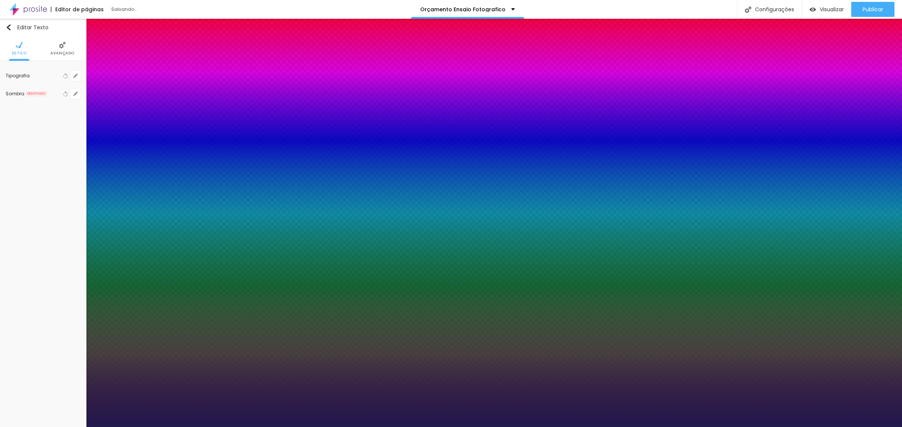
type input "1"
select select "Martel-ExtraBold"
type input "1"
select select "Martel-Light"
type input "1"
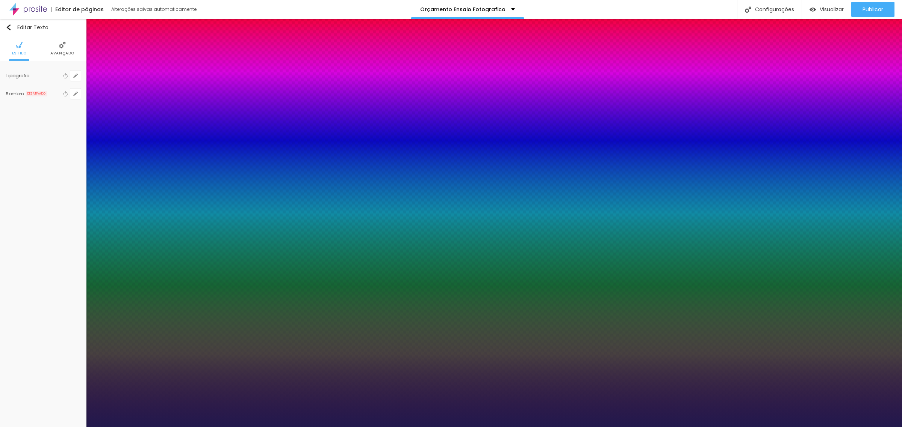
select select "Martel-Regular"
type input "1"
select select "MartelSans-Black"
type input "1"
select select "MartelSans-Bold"
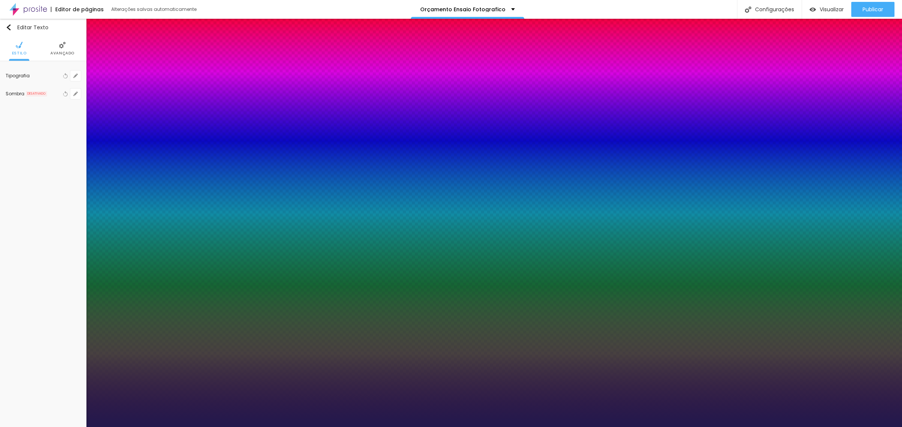
type input "1"
click at [427, 427] on div at bounding box center [451, 427] width 902 height 0
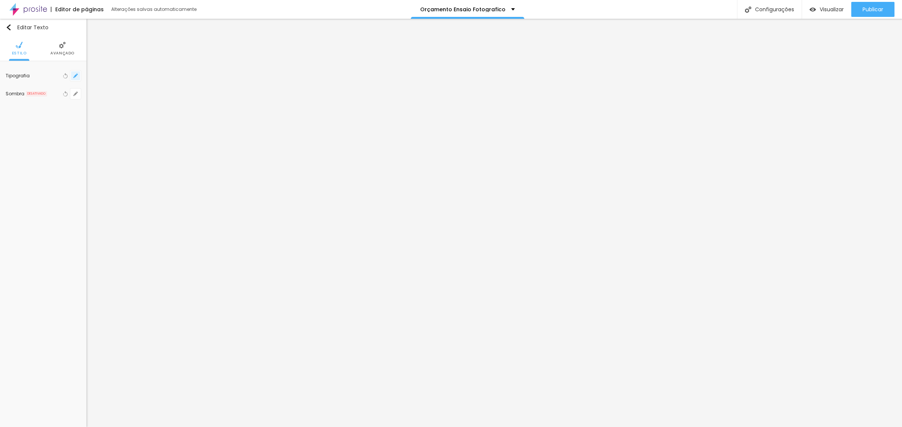
click at [77, 78] on icon "button" at bounding box center [75, 76] width 5 height 5
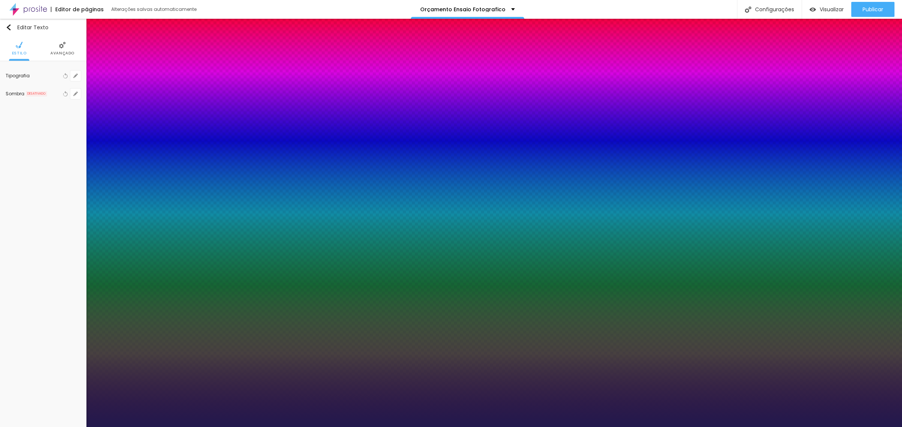
type input "1"
select select "Lora"
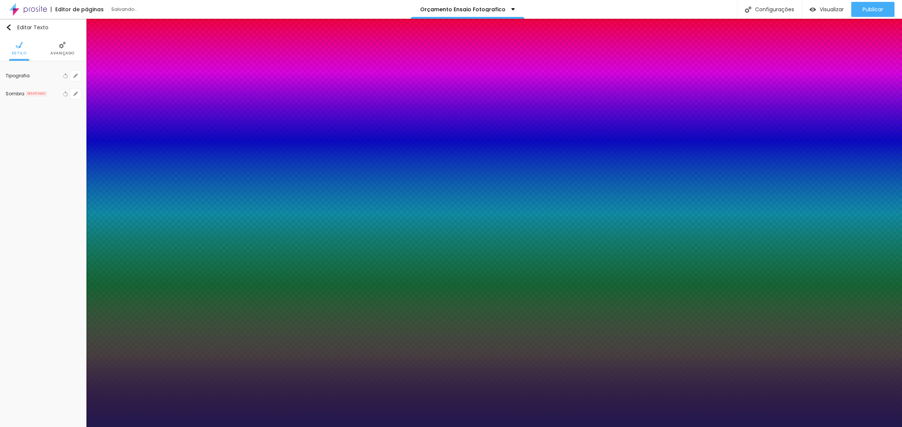
type input "1"
select select "KreonLight"
type input "1"
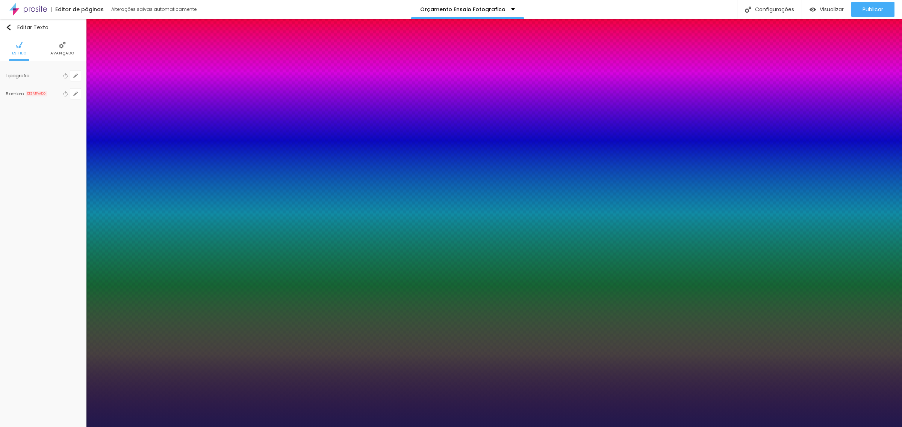
select select "Actor-Regular"
type input "1"
select select "AbrilFatface-Regular"
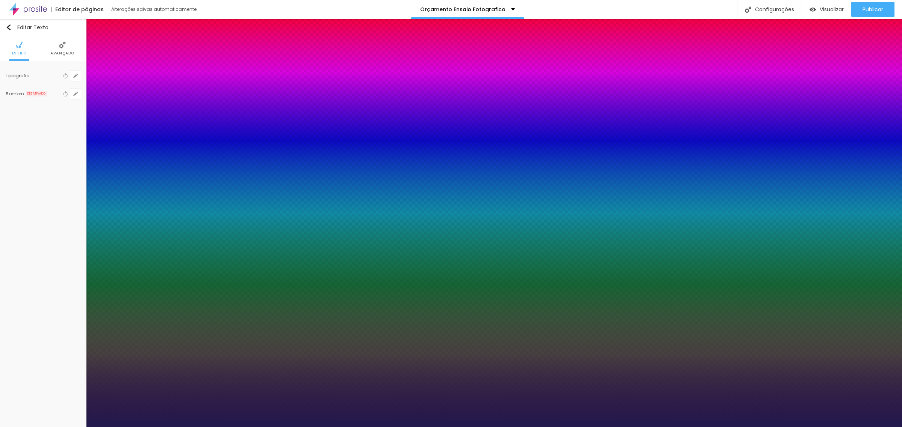
type input "1"
click at [364, 427] on div at bounding box center [451, 427] width 902 height 0
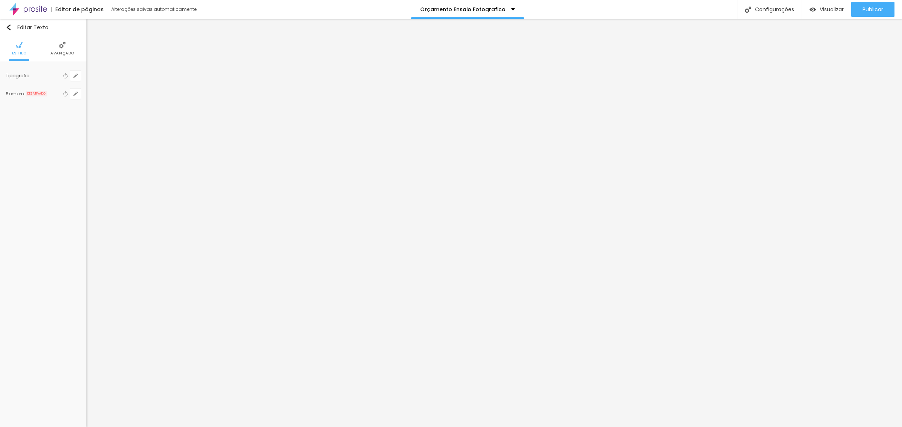
click at [83, 74] on div "Tipografia Voltar ao padrão Sombra DESATIVADO Voltar ao padrão" at bounding box center [43, 84] width 86 height 47
click at [72, 74] on button "button" at bounding box center [75, 76] width 11 height 11
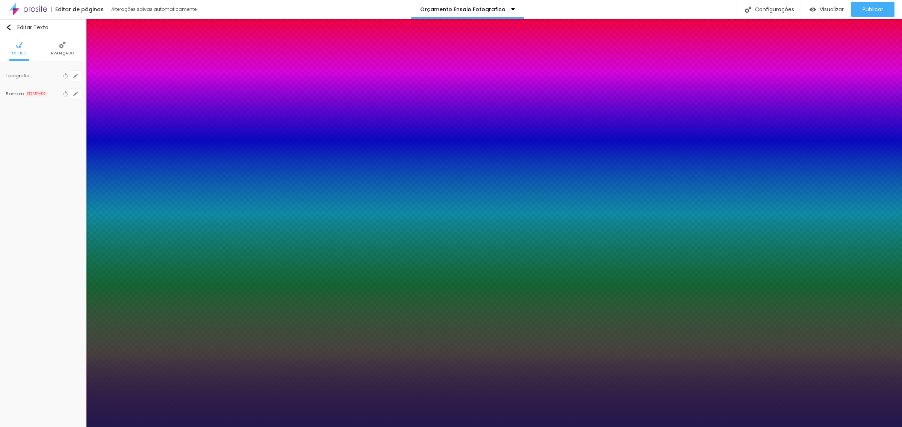
type input "1"
select select "Actor-Regular"
type input "1"
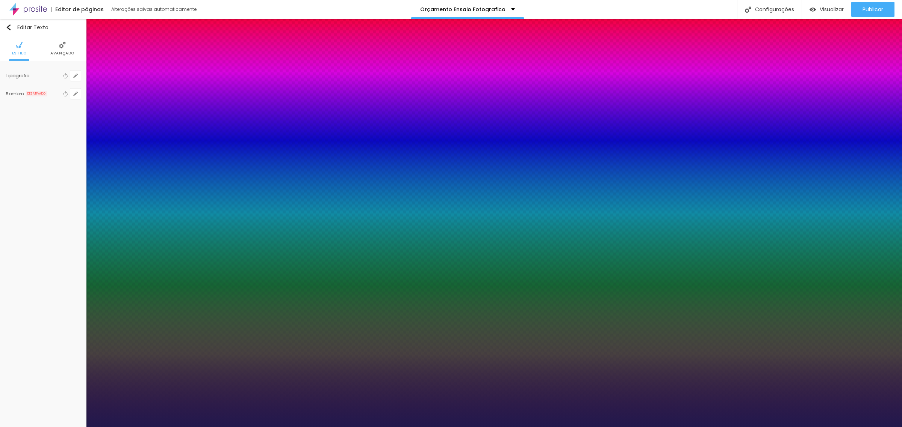
select select "Alegreya"
type input "1"
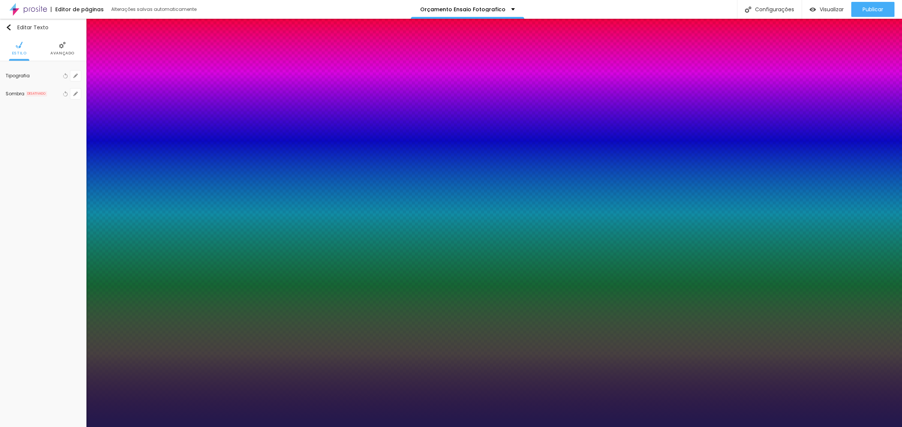
select select "AlegreyaBlack"
type input "1"
click at [572, 427] on div at bounding box center [451, 427] width 902 height 0
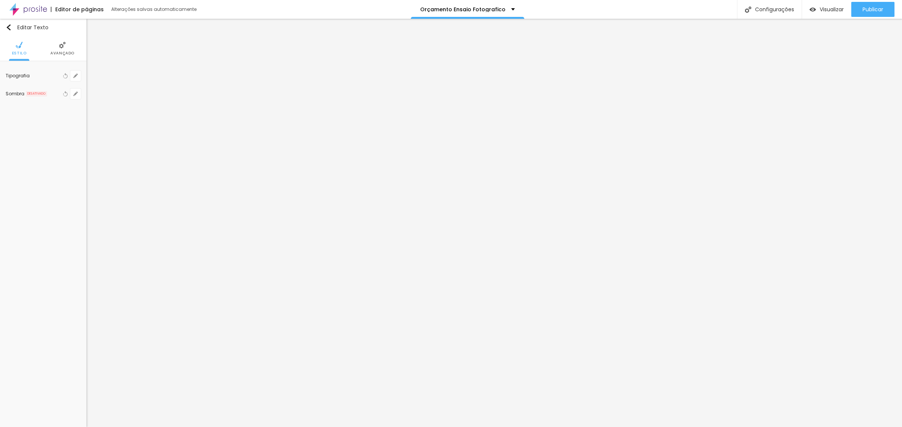
click at [75, 81] on div "Tipografia Voltar ao padrão" at bounding box center [43, 76] width 75 height 18
click at [76, 77] on icon "button" at bounding box center [75, 76] width 5 height 5
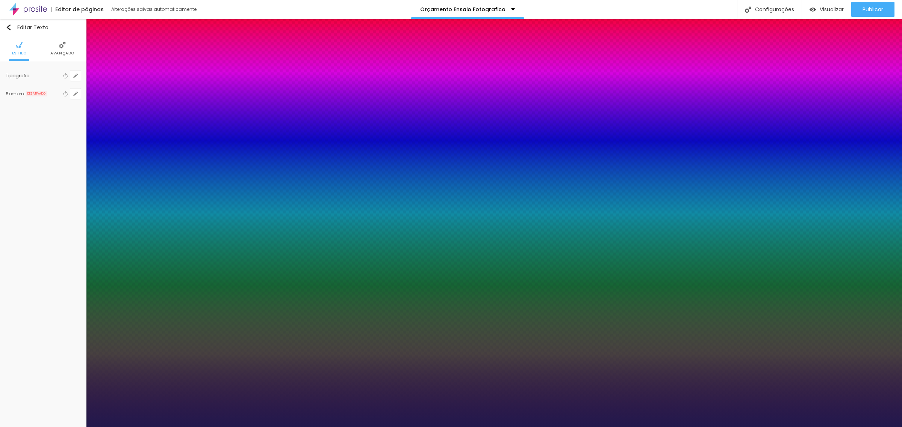
type input "1"
select select "CinzelDecorative-Regular"
type input "1"
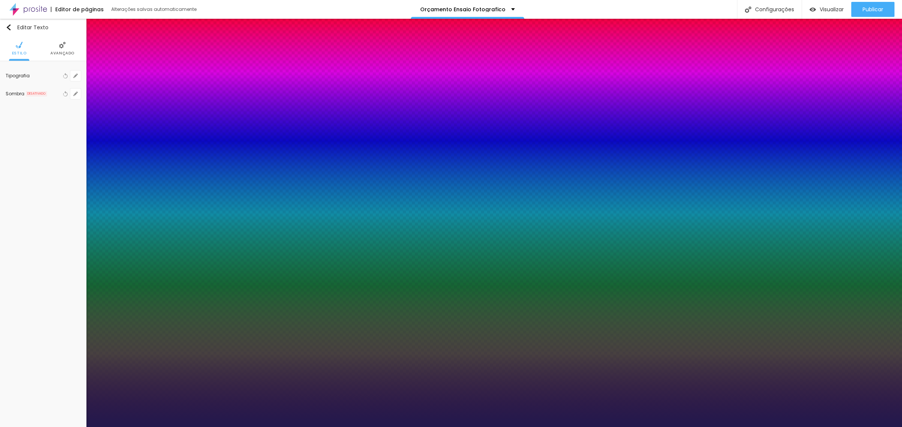
click at [622, 427] on div at bounding box center [451, 427] width 902 height 0
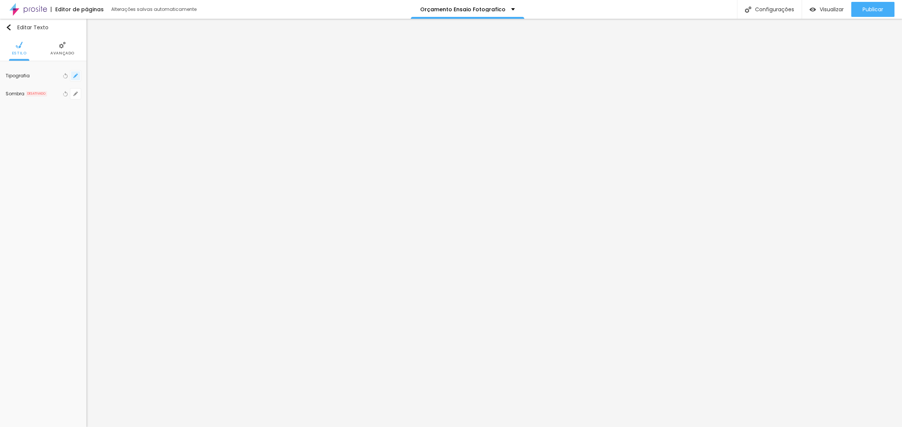
click at [78, 77] on button "button" at bounding box center [75, 76] width 11 height 11
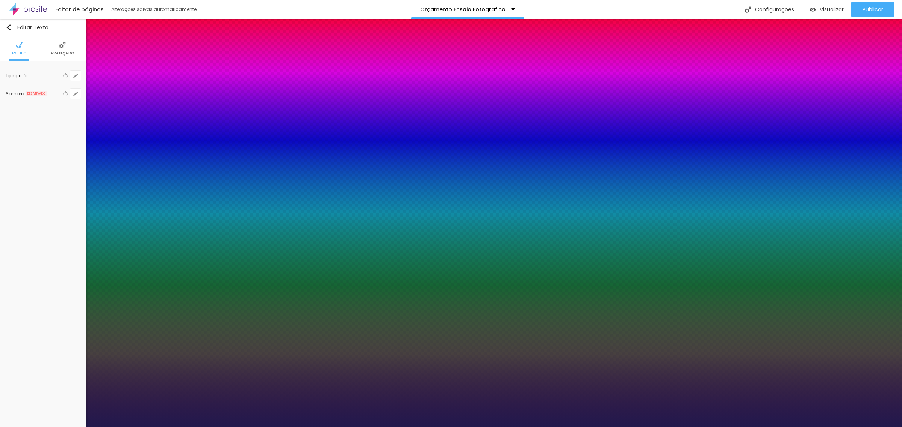
type input "1"
select select "CinzelDecorative-Black"
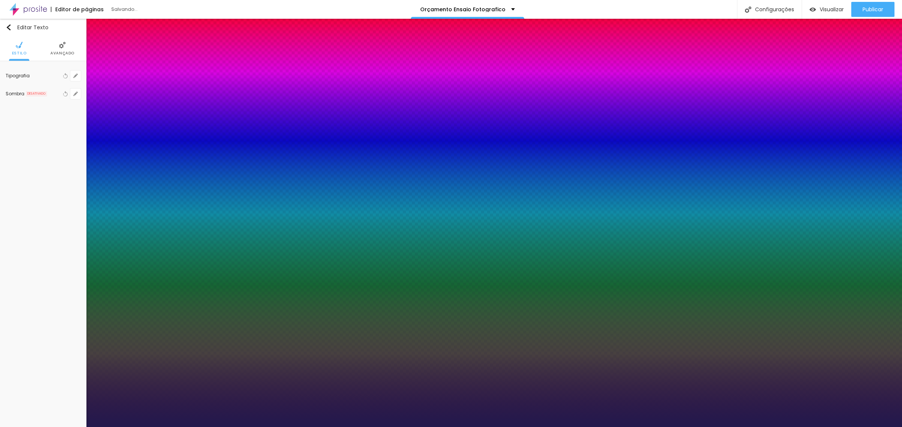
type input "1"
select select "CinzelDecorative-Bold"
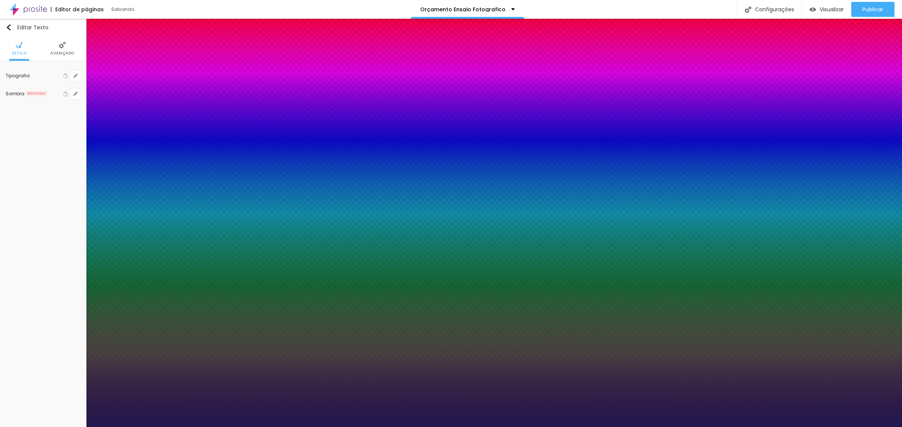
type input "1"
select select "CinzelDecorative-Regular"
type input "1"
click at [382, 427] on div at bounding box center [451, 427] width 902 height 0
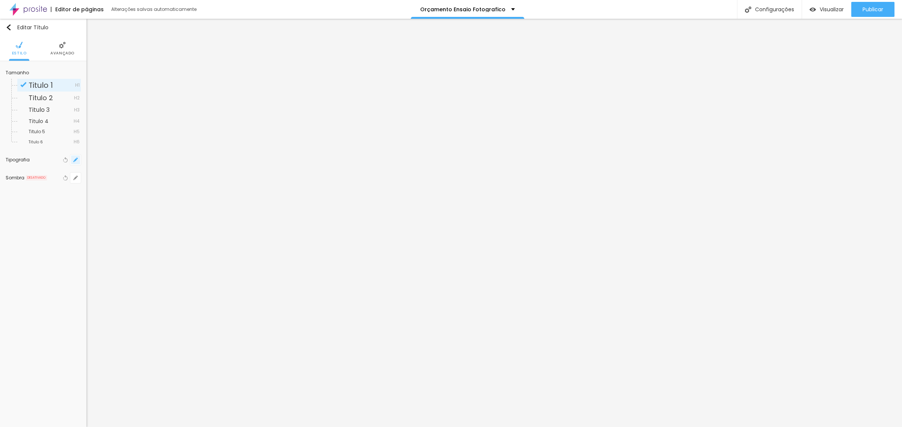
click at [76, 160] on icon "button" at bounding box center [75, 160] width 3 height 3
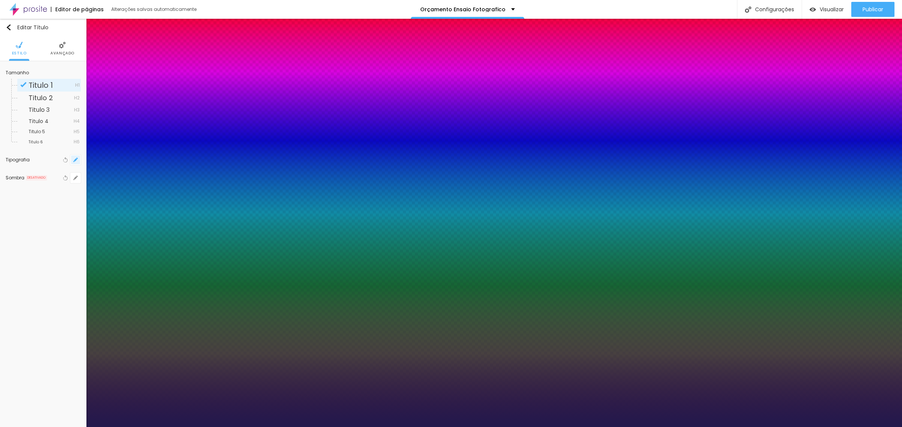
type input "1"
click at [384, 427] on div at bounding box center [451, 427] width 902 height 0
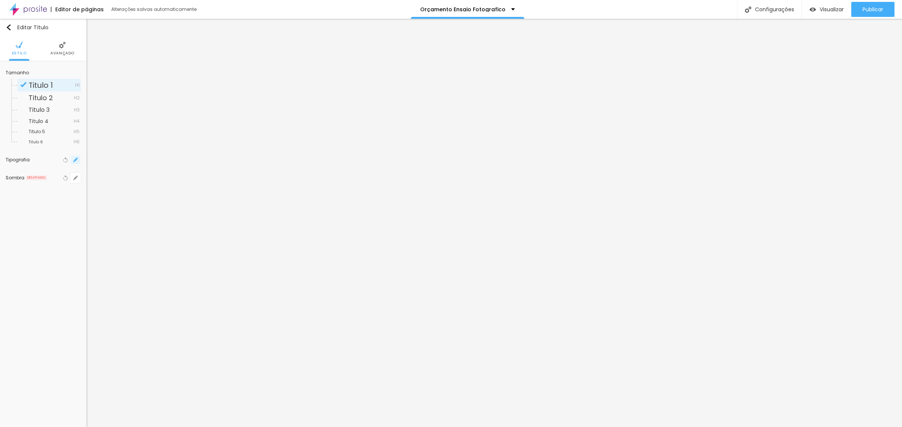
click at [78, 163] on button "button" at bounding box center [75, 160] width 11 height 11
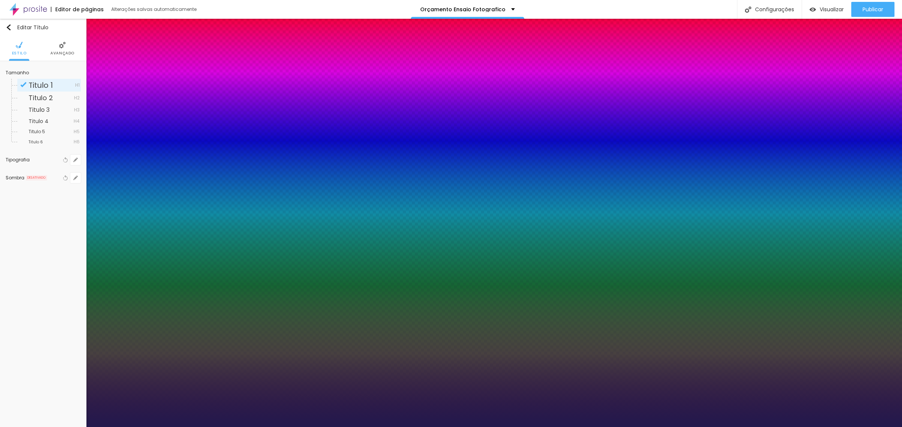
type input "1"
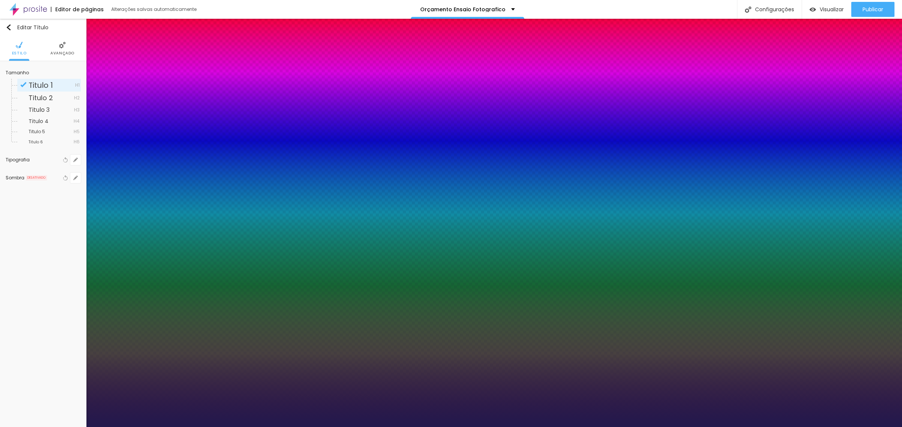
type input "8"
type input "4"
type input "1"
type input "45"
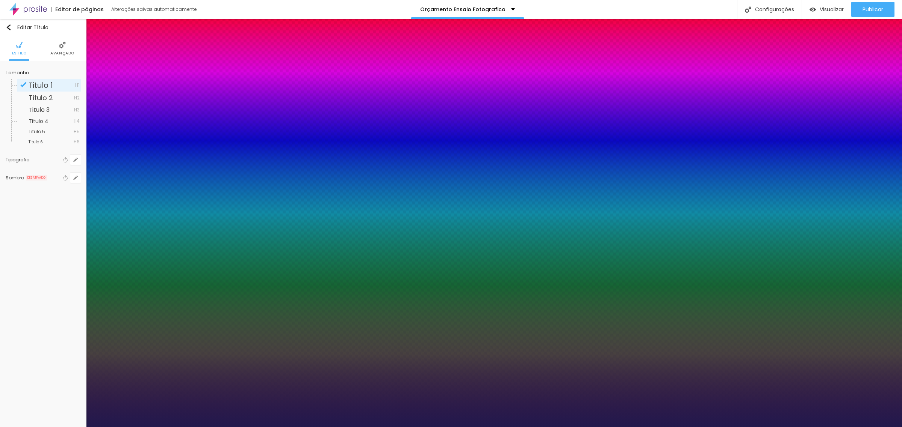
type input "1"
type input "45"
type input "1"
select select "Montserrat"
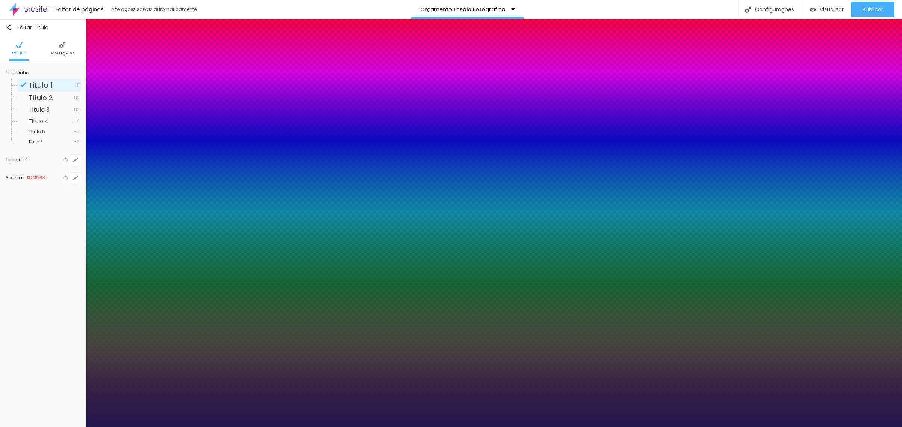
type input "1"
click at [373, 427] on div at bounding box center [451, 427] width 902 height 0
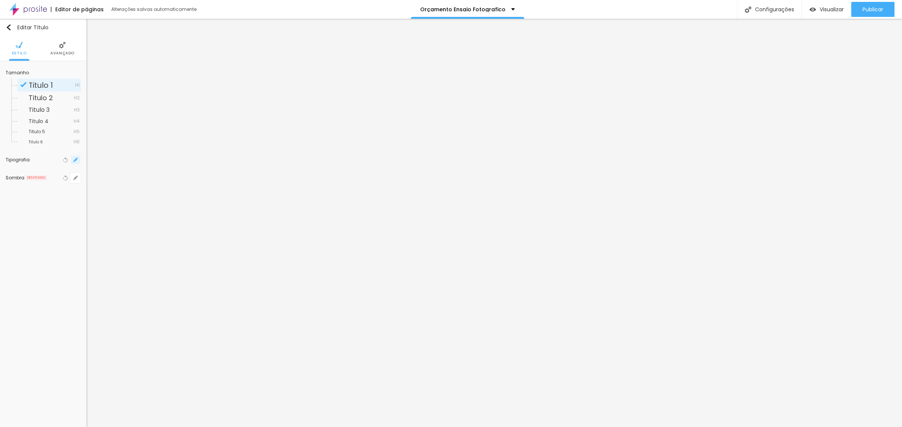
click at [78, 159] on icon "button" at bounding box center [77, 159] width 2 height 2
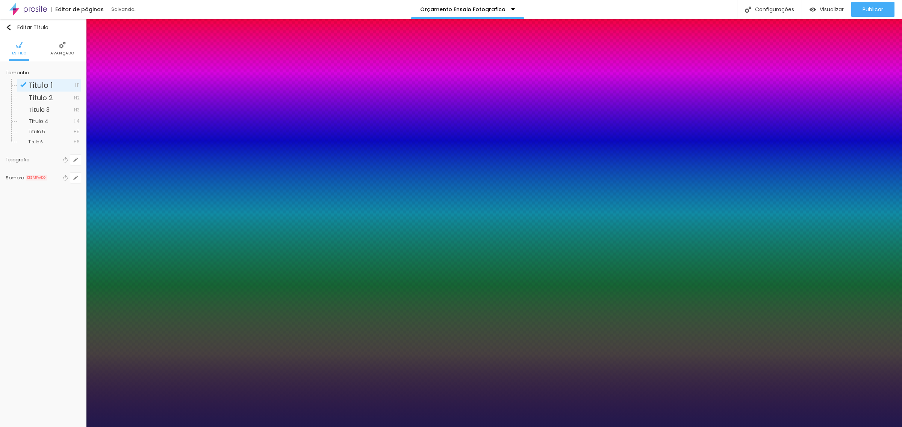
type input "1"
click at [362, 427] on div at bounding box center [451, 427] width 902 height 0
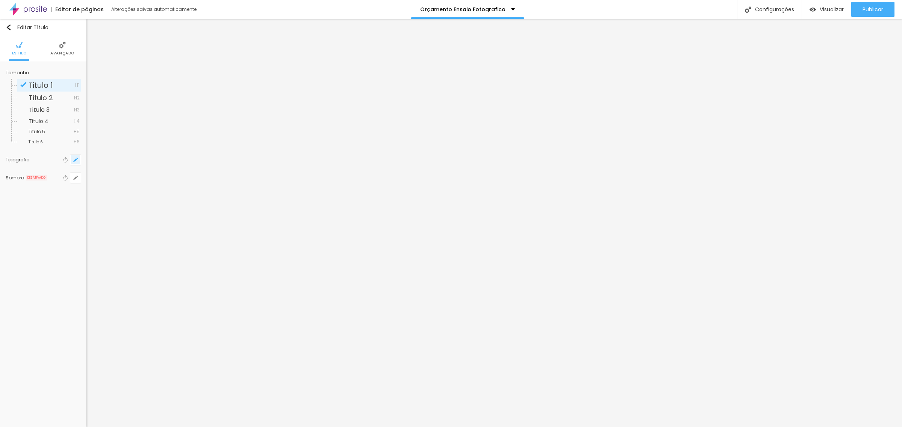
click at [77, 161] on icon "button" at bounding box center [75, 160] width 5 height 5
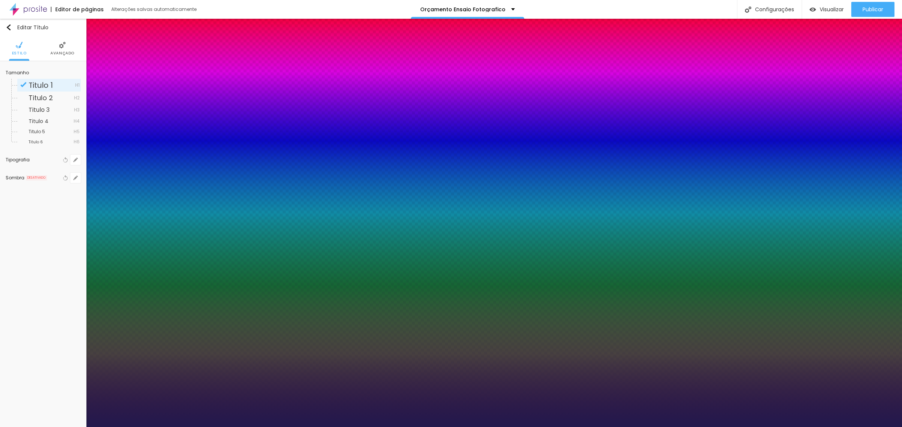
type input "1"
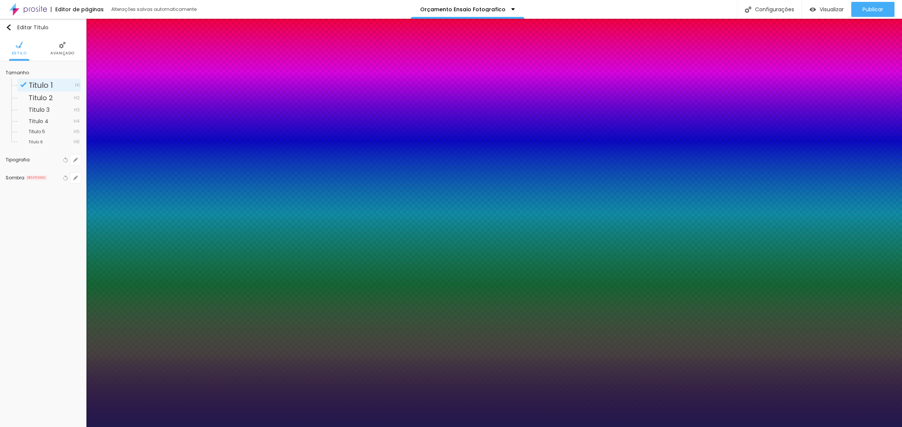
select select "Martel-Regular"
type input "1"
click at [558, 427] on div at bounding box center [451, 427] width 902 height 0
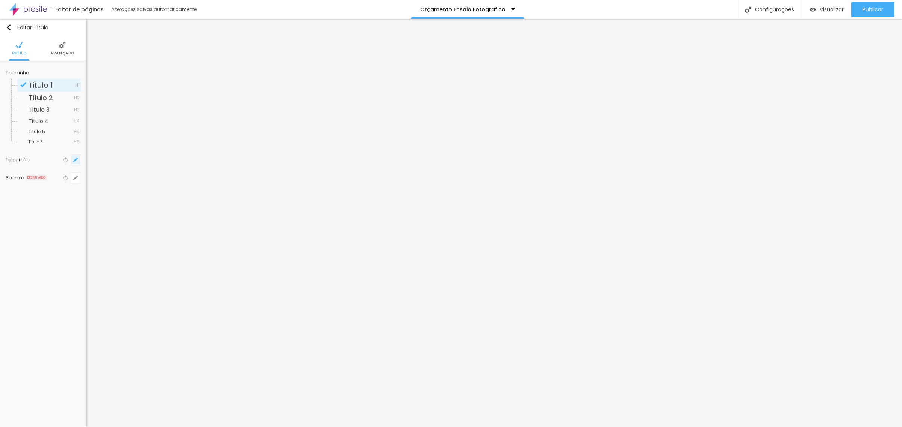
click at [77, 162] on button "button" at bounding box center [75, 160] width 11 height 11
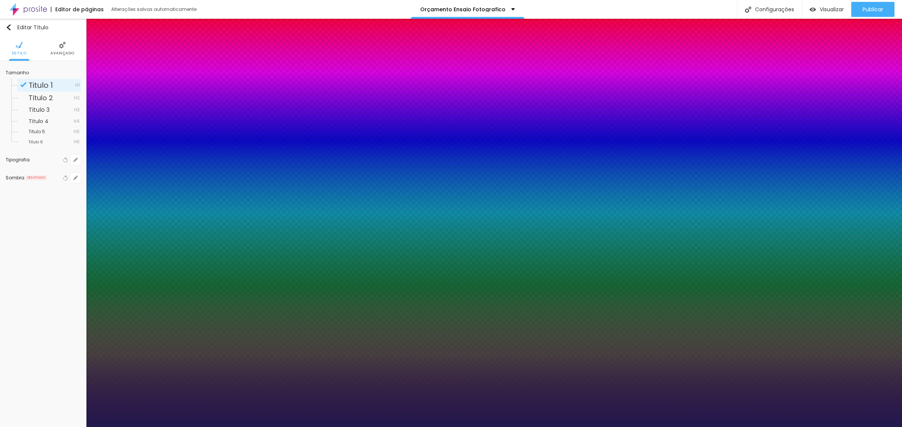
type input "1"
select select "MarckScript-Regular"
type input "1"
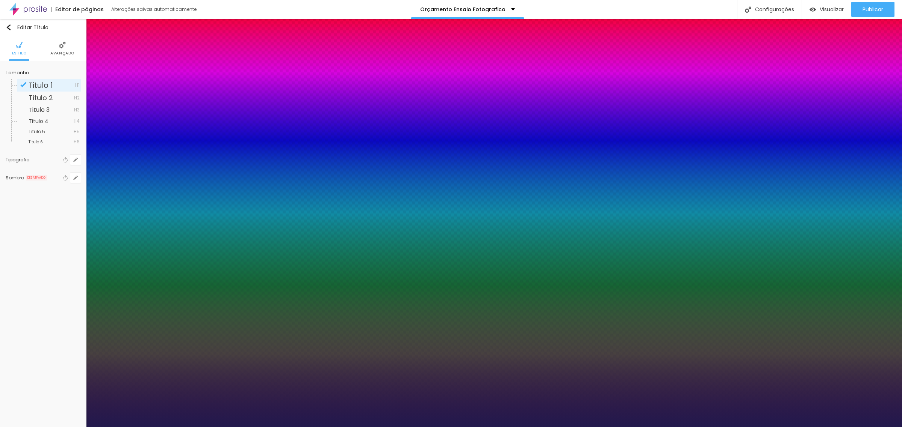
select select "Martel-Regular"
type input "1"
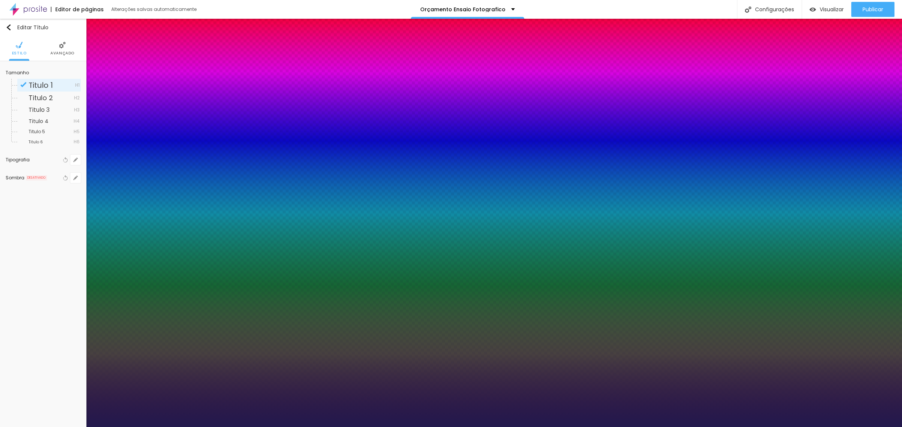
type input "8"
type input "4"
click at [376, 427] on div at bounding box center [451, 427] width 902 height 0
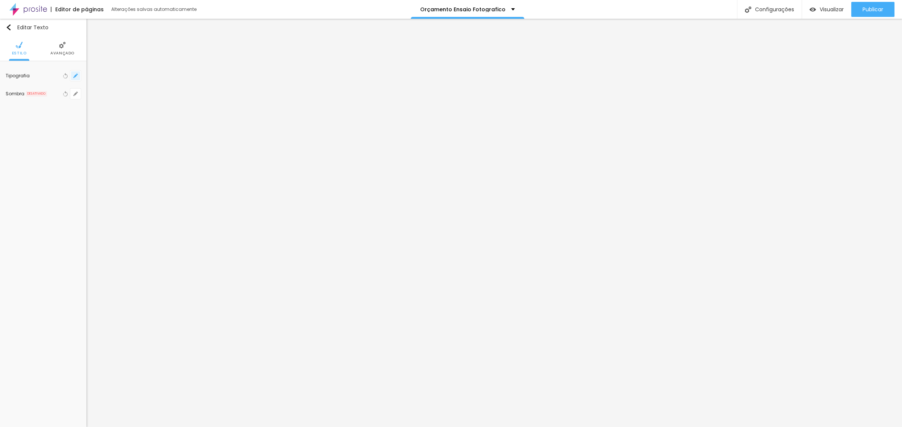
click at [74, 74] on icon "button" at bounding box center [75, 76] width 5 height 5
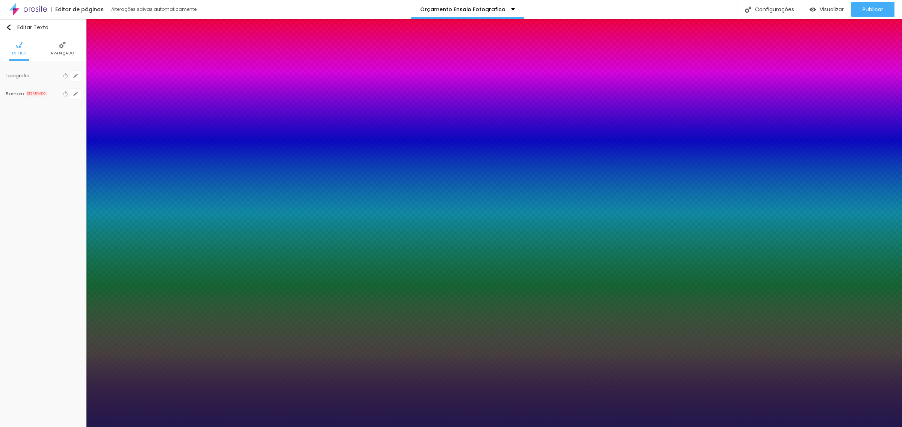
click at [376, 427] on div at bounding box center [451, 427] width 902 height 0
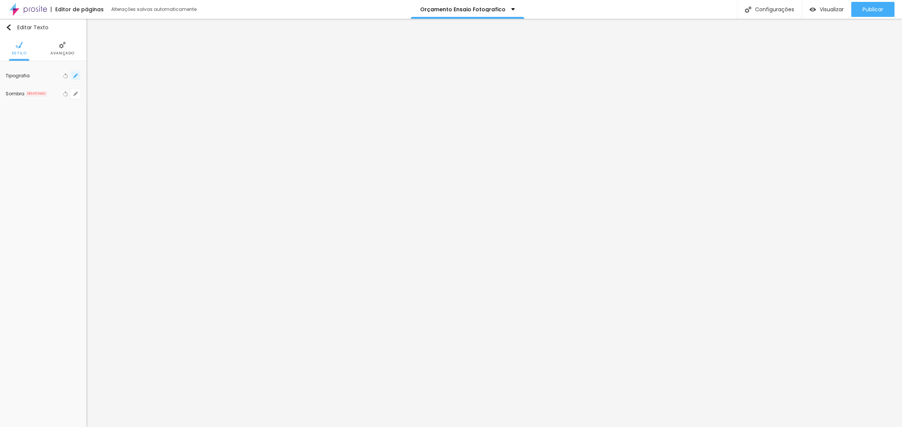
click at [74, 74] on icon "button" at bounding box center [75, 76] width 5 height 5
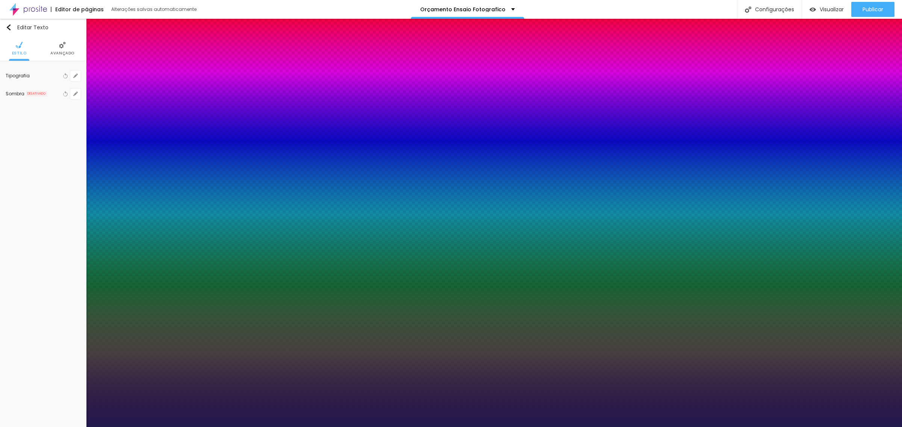
click at [551, 427] on div at bounding box center [451, 427] width 902 height 0
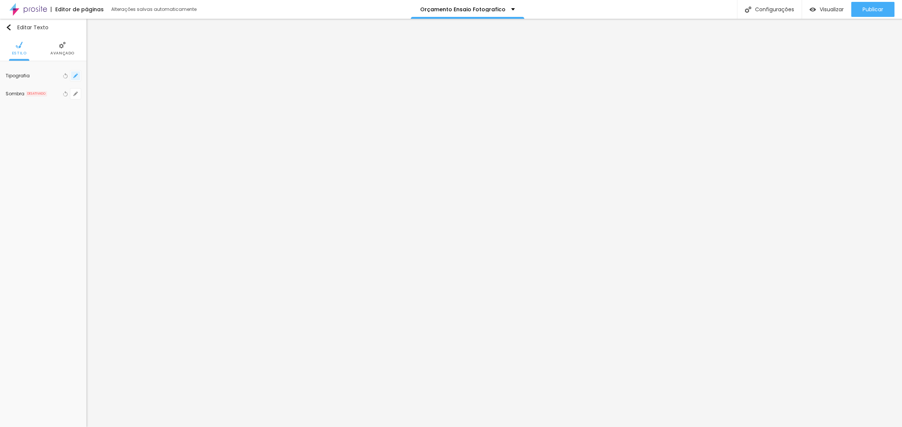
click at [77, 78] on button "button" at bounding box center [75, 76] width 11 height 11
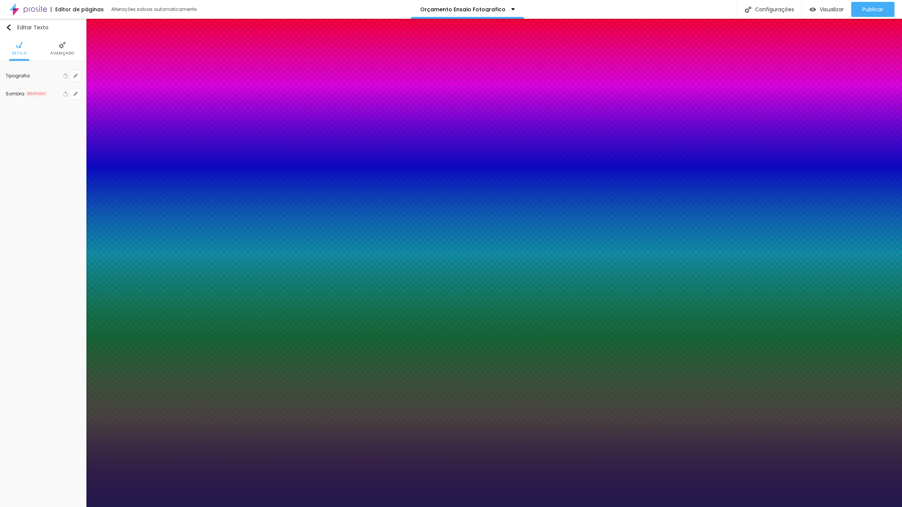
click at [81, 427] on select "AbrilFatface-Regular Actor-Regular Alegreya AlegreyaBlack [PERSON_NAME] [PERSON…" at bounding box center [40, 516] width 81 height 8
click at [80, 427] on select "AbrilFatface-Regular Actor-Regular Alegreya AlegreyaBlack [PERSON_NAME] [PERSON…" at bounding box center [40, 516] width 81 height 8
click at [562, 427] on div at bounding box center [451, 507] width 902 height 0
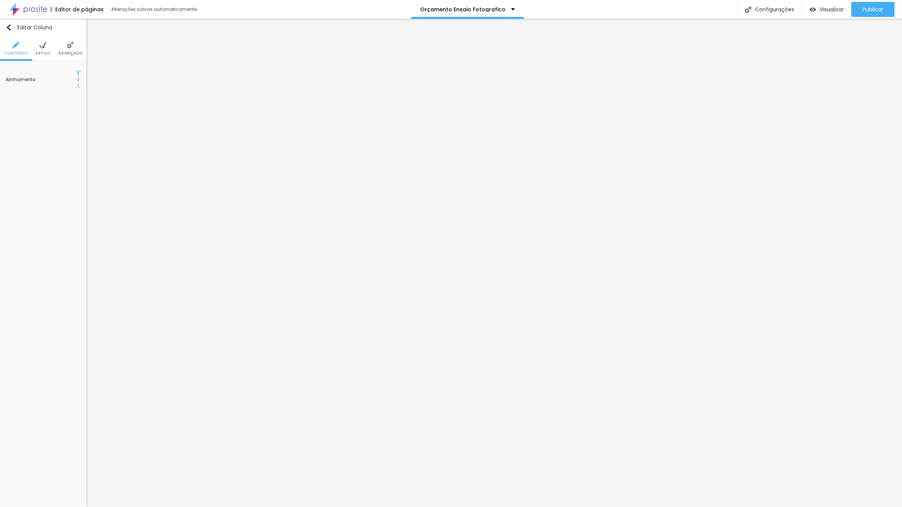
click at [38, 53] on span "Estilo" at bounding box center [43, 53] width 15 height 4
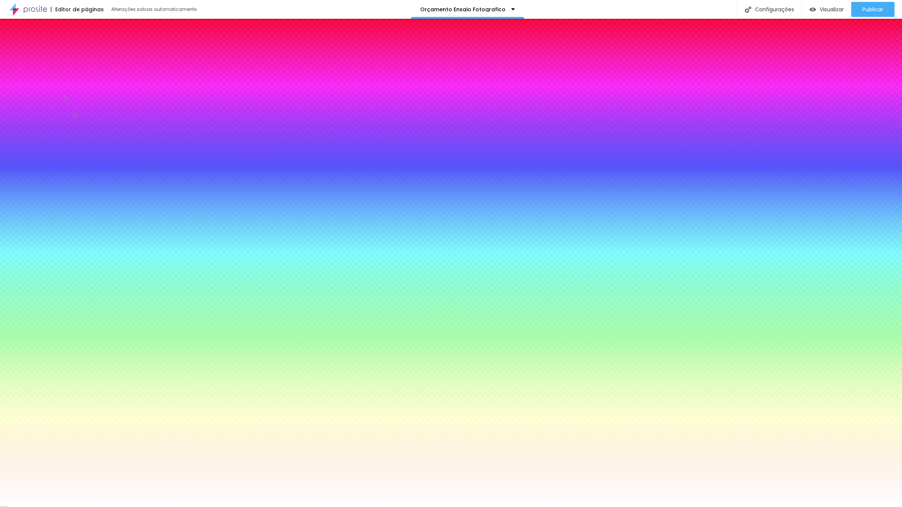
click at [70, 81] on input "#FFFFFF" at bounding box center [51, 85] width 90 height 8
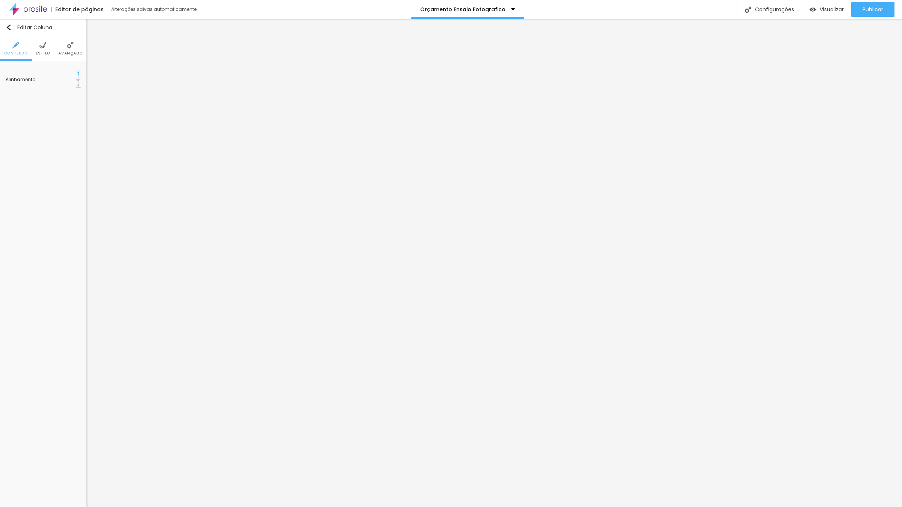
click at [46, 53] on span "Estilo" at bounding box center [43, 53] width 15 height 4
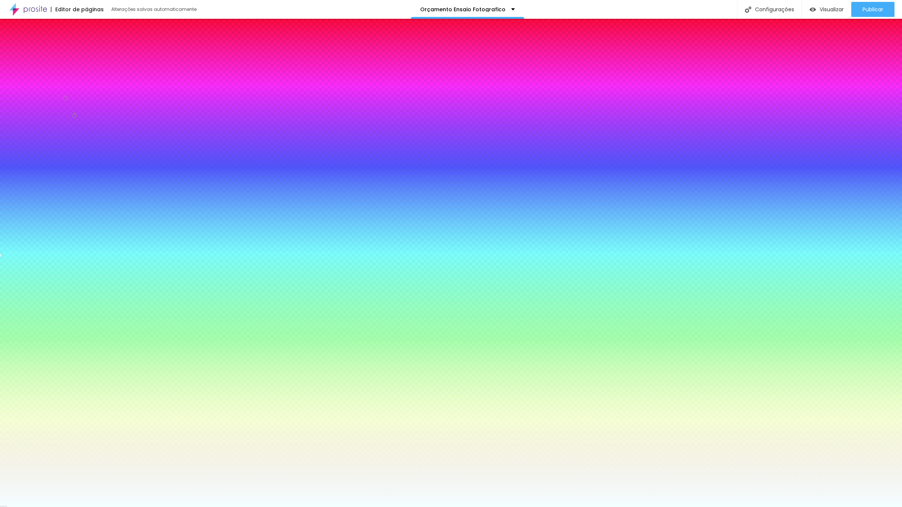
click at [72, 81] on input "#F4FFFF" at bounding box center [51, 85] width 90 height 8
paste input "F"
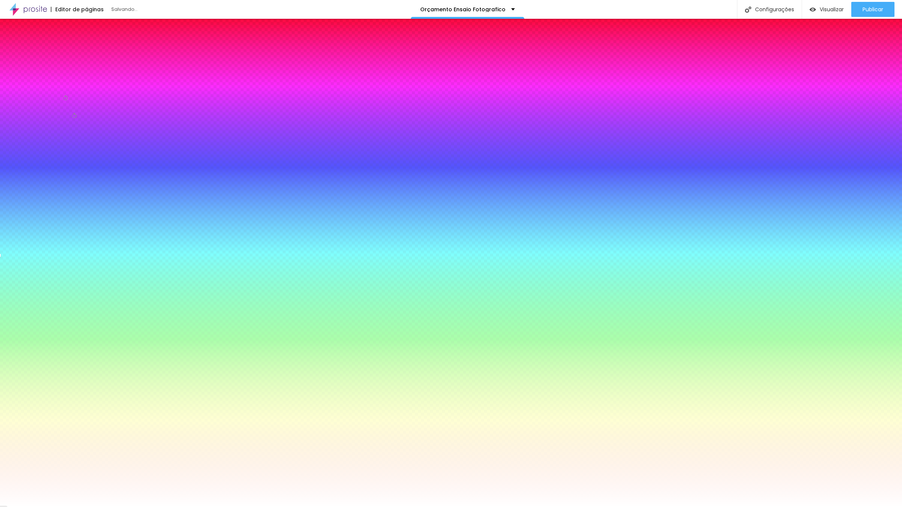
click at [74, 150] on div "Editar Coluna Conteúdo Estilo Avançado Cor de fundo Voltar ao padrão #FFFFFF So…" at bounding box center [43, 263] width 86 height 488
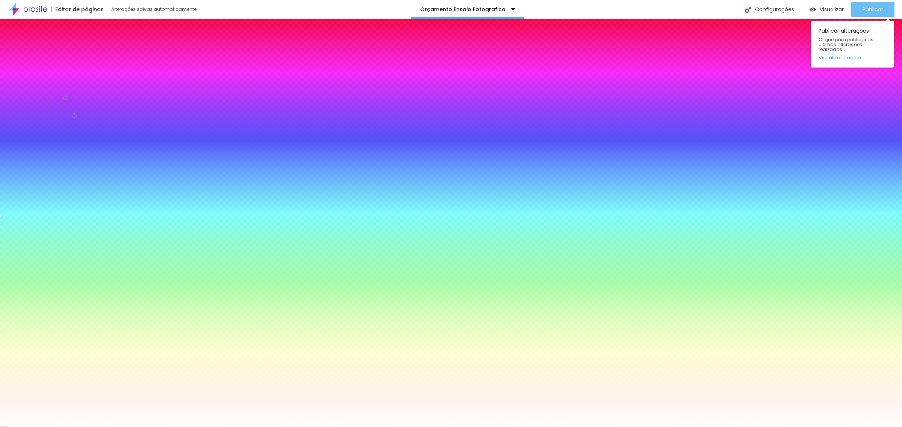
click at [878, 10] on span "Publicar" at bounding box center [872, 9] width 21 height 6
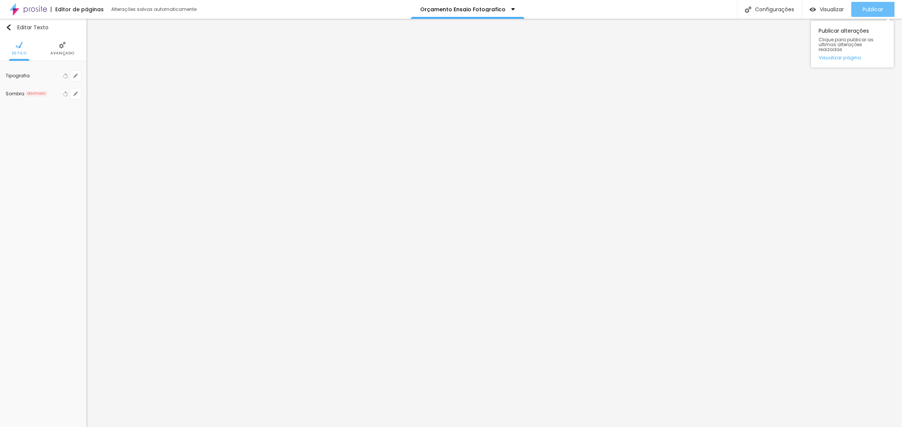
click at [874, 9] on span "Publicar" at bounding box center [872, 9] width 21 height 6
click at [875, 7] on span "Publicar" at bounding box center [872, 9] width 21 height 6
click at [873, 10] on span "Publicar" at bounding box center [872, 9] width 21 height 6
